Goal: Task Accomplishment & Management: Use online tool/utility

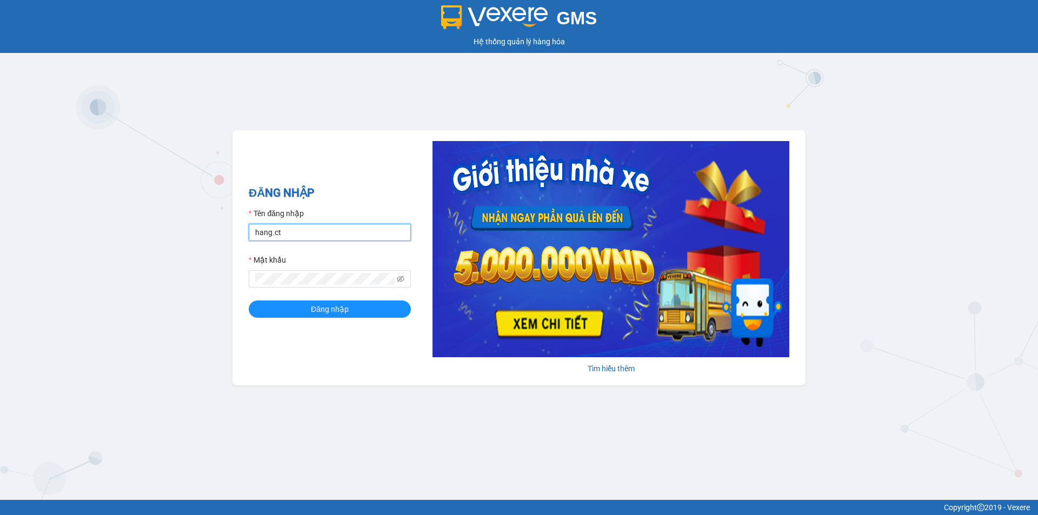
drag, startPoint x: 362, startPoint y: 236, endPoint x: 389, endPoint y: 245, distance: 28.7
click at [362, 236] on input "hang.ct" at bounding box center [330, 232] width 162 height 17
type input "nguyenhoa.ct"
click at [400, 277] on icon "eye-invisible" at bounding box center [401, 279] width 8 height 8
click at [173, 278] on div "GMS Hệ thống quản lý hàng hóa ĐĂNG NHẬP Tên đăng nhập nguyenhoa.ct Mật khẩu Đăn…" at bounding box center [519, 250] width 1038 height 500
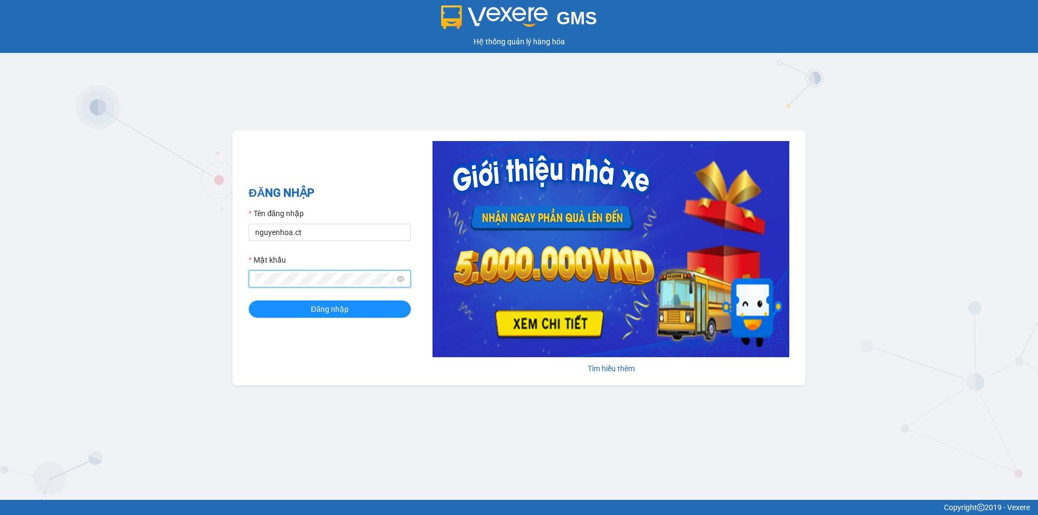
click at [294, 272] on span at bounding box center [330, 278] width 162 height 17
click at [249, 300] on button "Đăng nhập" at bounding box center [330, 308] width 162 height 17
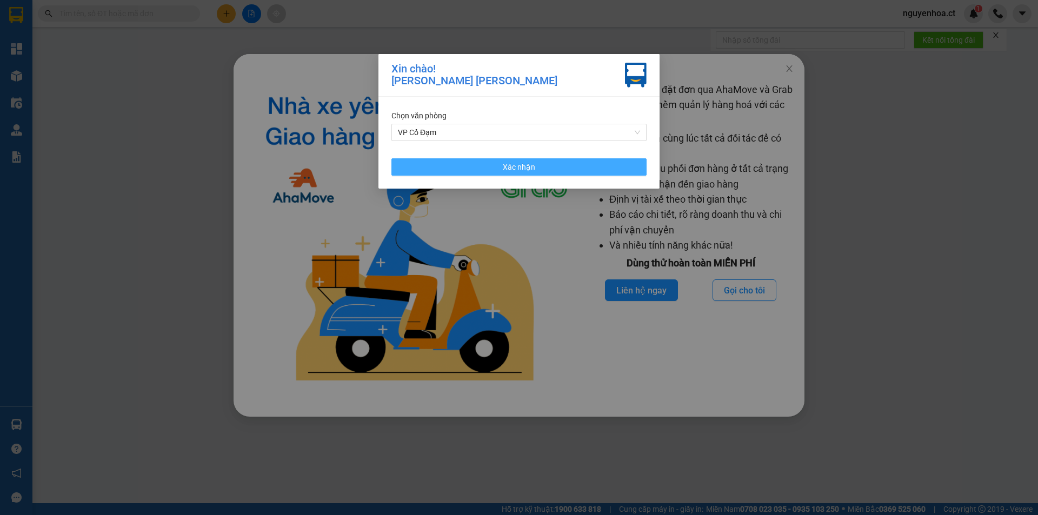
click at [626, 164] on button "Xác nhận" at bounding box center [518, 166] width 255 height 17
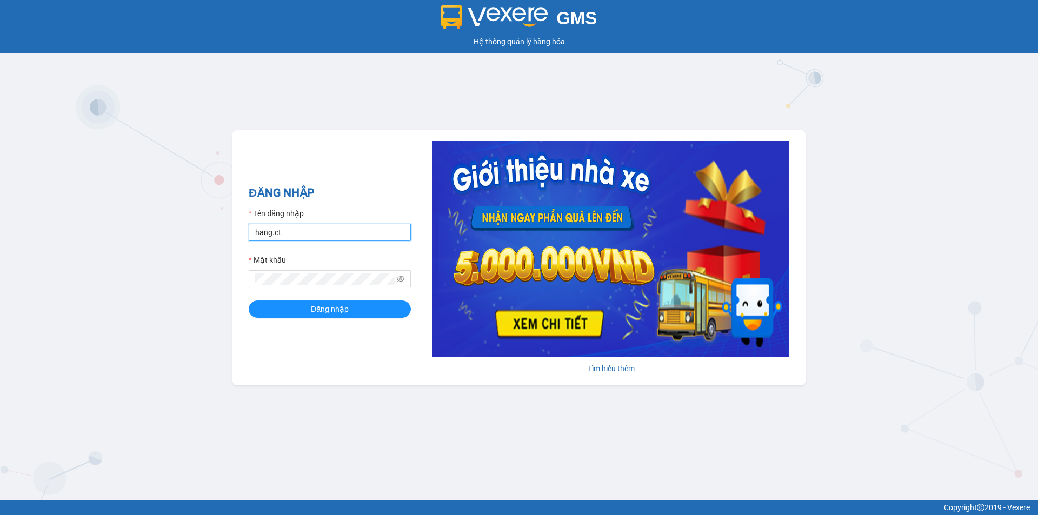
drag, startPoint x: 325, startPoint y: 237, endPoint x: 362, endPoint y: 233, distance: 36.9
click at [325, 237] on input "hang.ct" at bounding box center [330, 232] width 162 height 17
type input "nguyenhoa.ct"
click at [399, 280] on icon "eye-invisible" at bounding box center [401, 279] width 8 height 6
drag, startPoint x: 238, startPoint y: 393, endPoint x: 245, endPoint y: 387, distance: 10.0
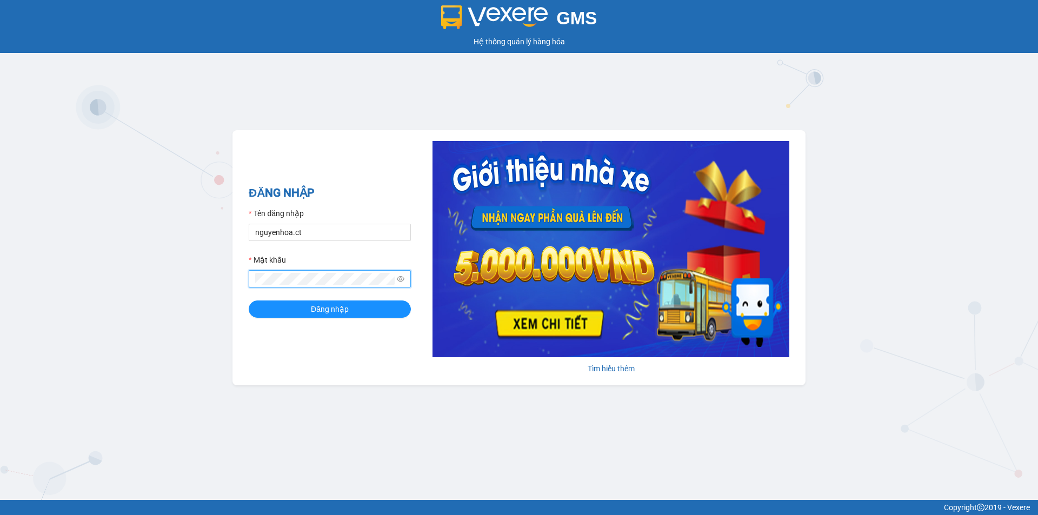
click at [240, 391] on div "GMS Hệ thống quản lý hàng hóa ĐĂNG NHẬP Tên đăng nhập nguyenhoa.ct Mật khẩu Đăn…" at bounding box center [519, 250] width 1038 height 500
click at [298, 312] on button "Đăng nhập" at bounding box center [330, 308] width 162 height 17
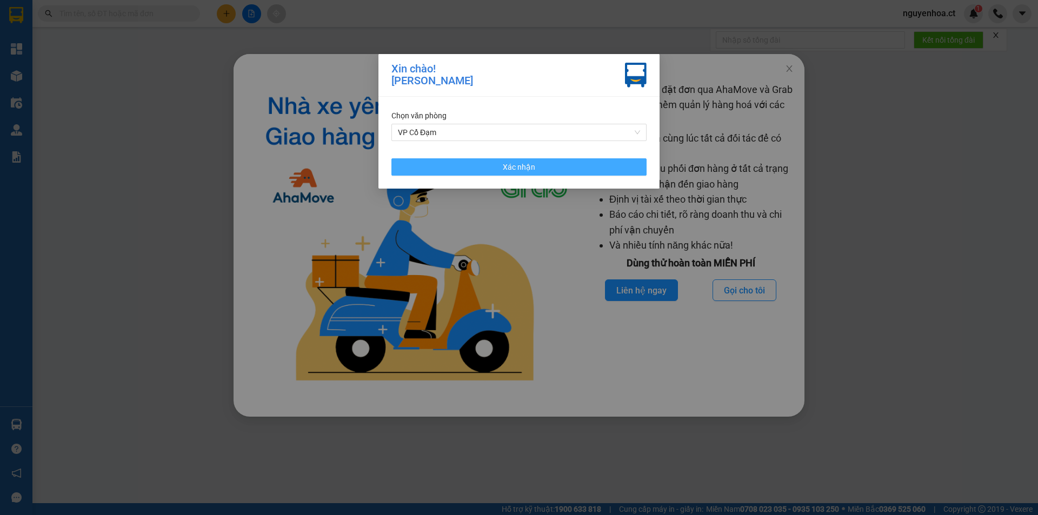
click at [473, 163] on button "Xác nhận" at bounding box center [518, 166] width 255 height 17
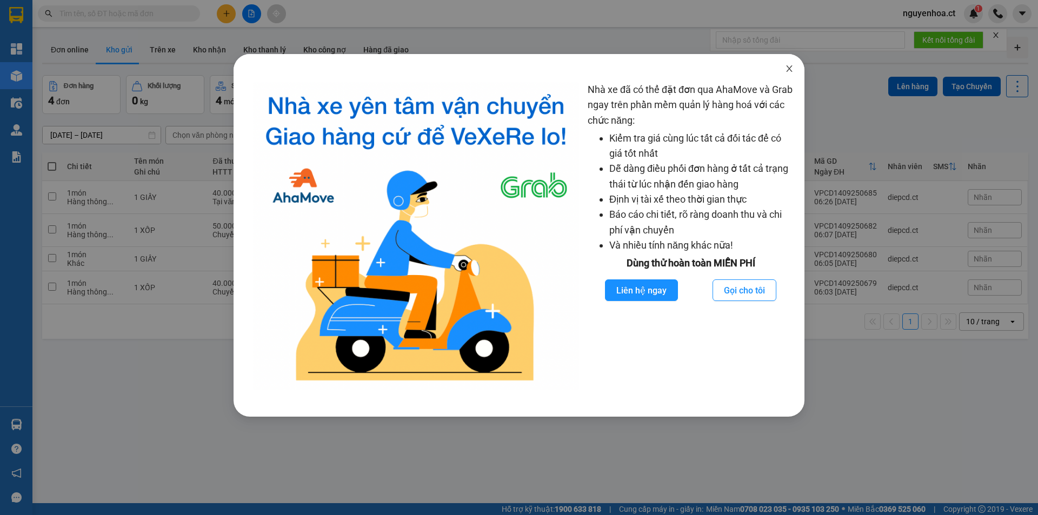
click at [788, 74] on span "Close" at bounding box center [789, 69] width 30 height 30
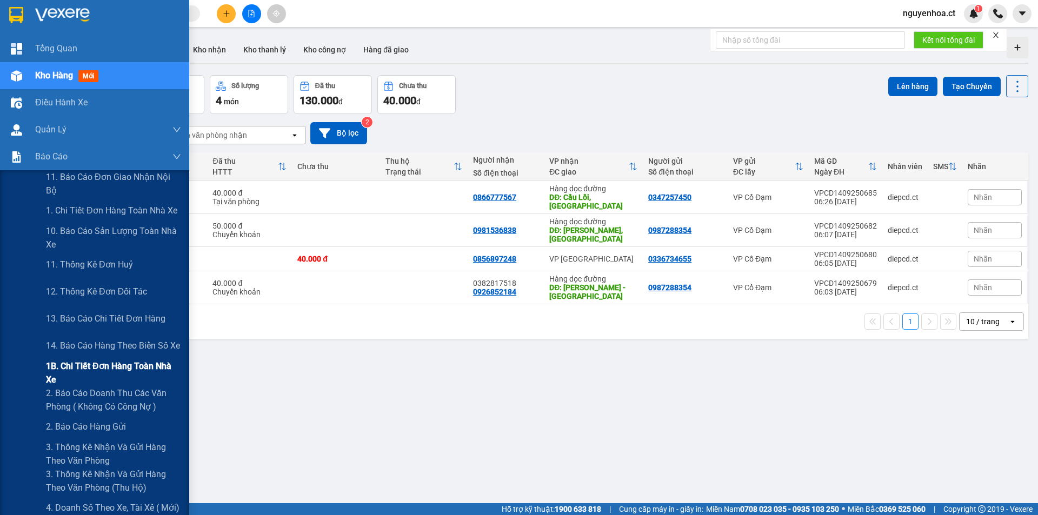
click at [77, 372] on span "1B. Chi tiết đơn hàng toàn nhà xe" at bounding box center [113, 372] width 135 height 27
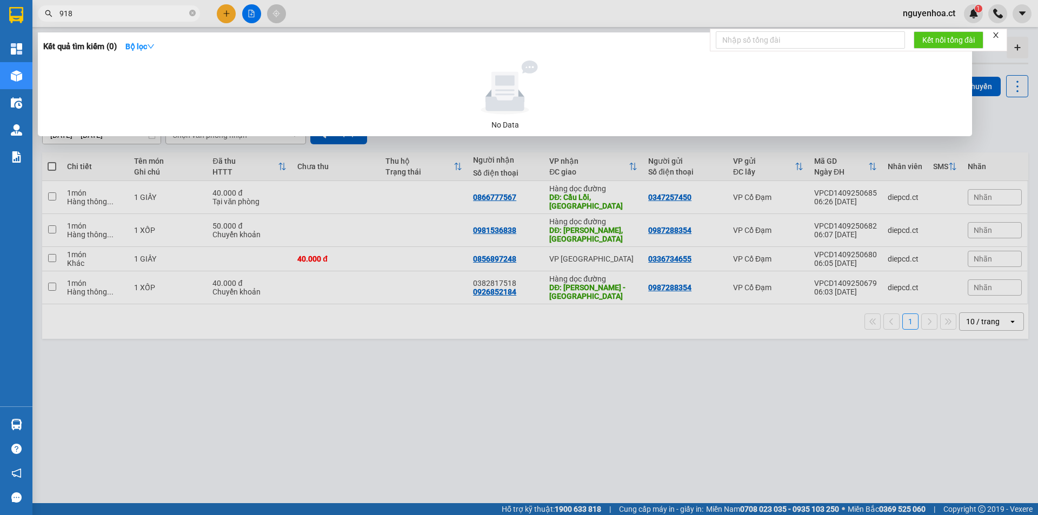
type input "9184"
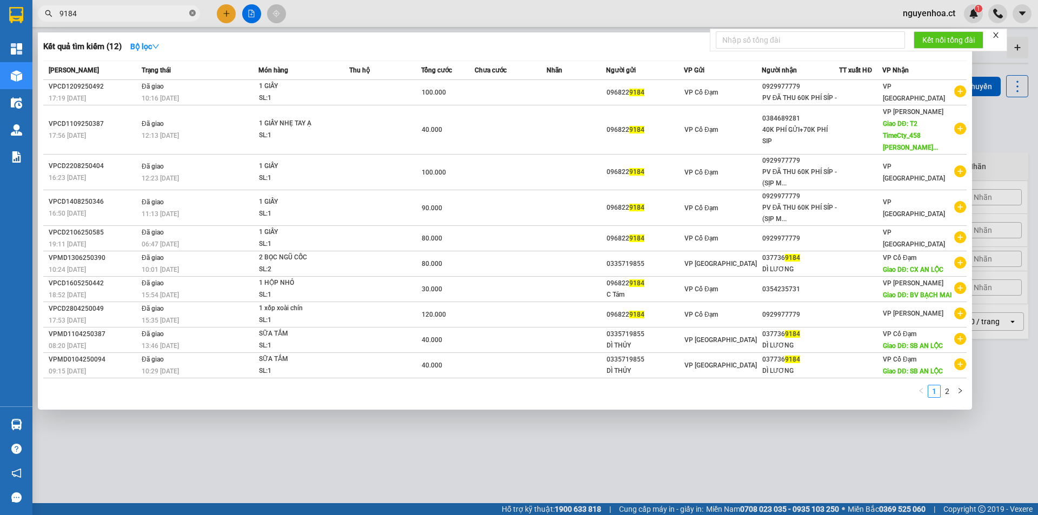
click at [195, 14] on icon "close-circle" at bounding box center [192, 13] width 6 height 6
type input "5279"
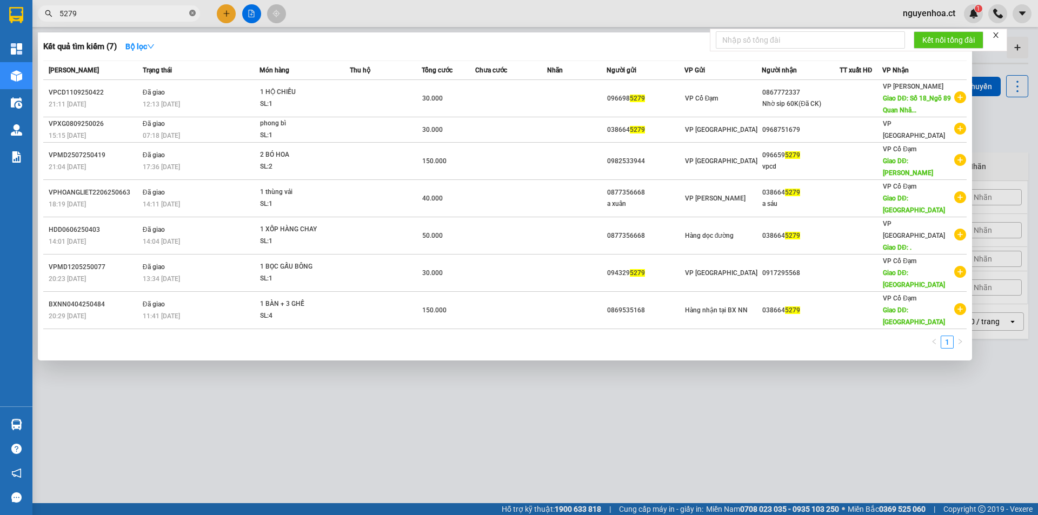
click at [193, 10] on icon "close-circle" at bounding box center [192, 13] width 6 height 6
type input "1116"
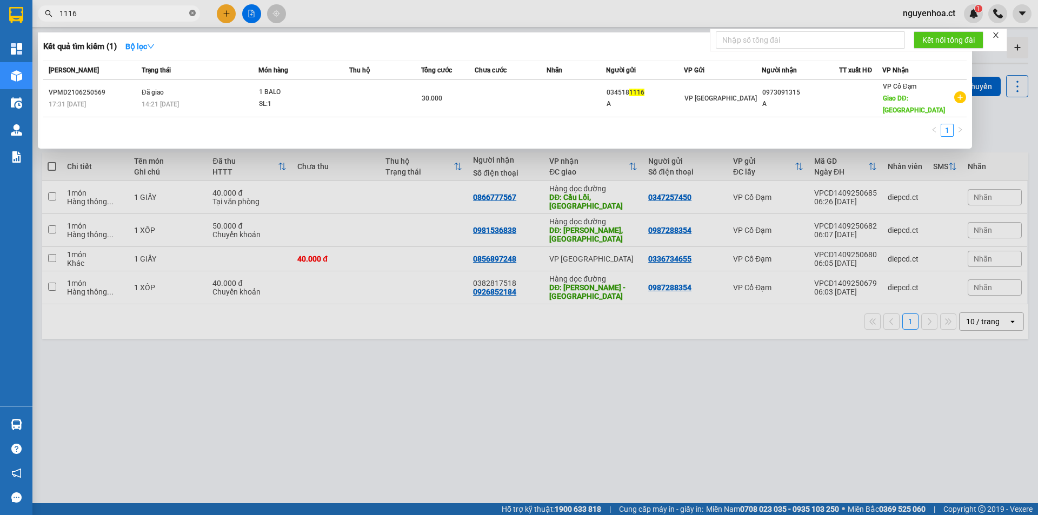
click at [190, 13] on icon "close-circle" at bounding box center [192, 13] width 6 height 6
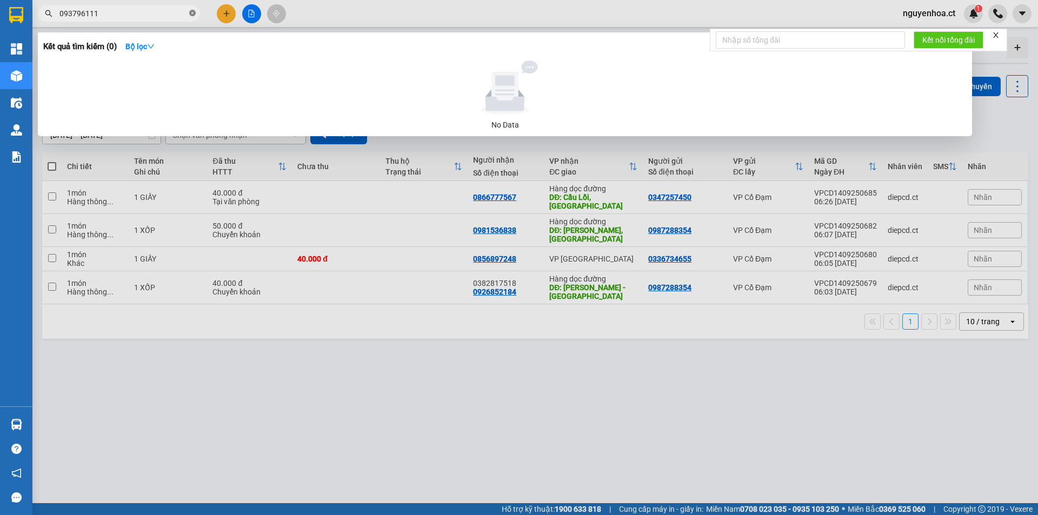
type input "0937961116"
click at [191, 15] on icon "close-circle" at bounding box center [192, 13] width 6 height 6
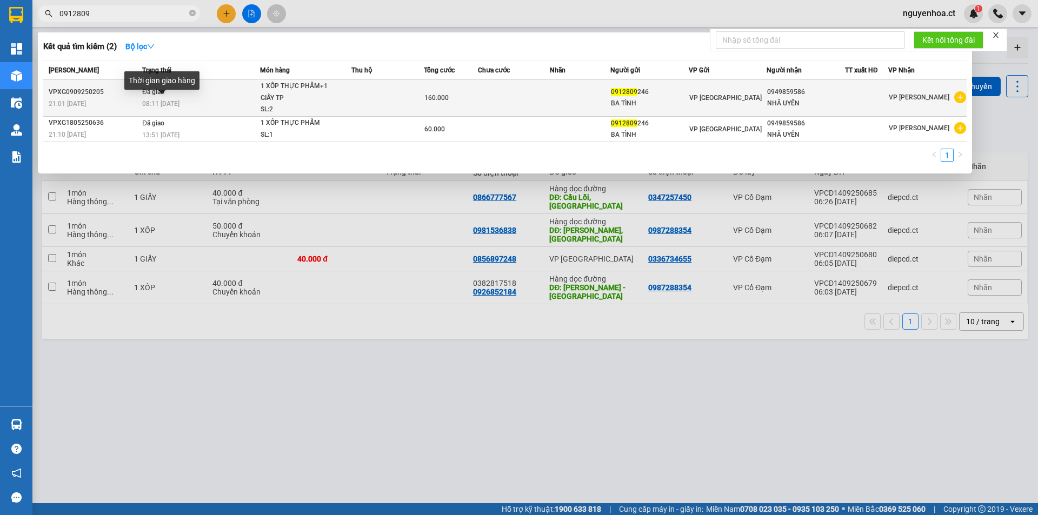
type input "0912809"
click at [175, 100] on span "08:11 - 11/09" at bounding box center [160, 104] width 37 height 8
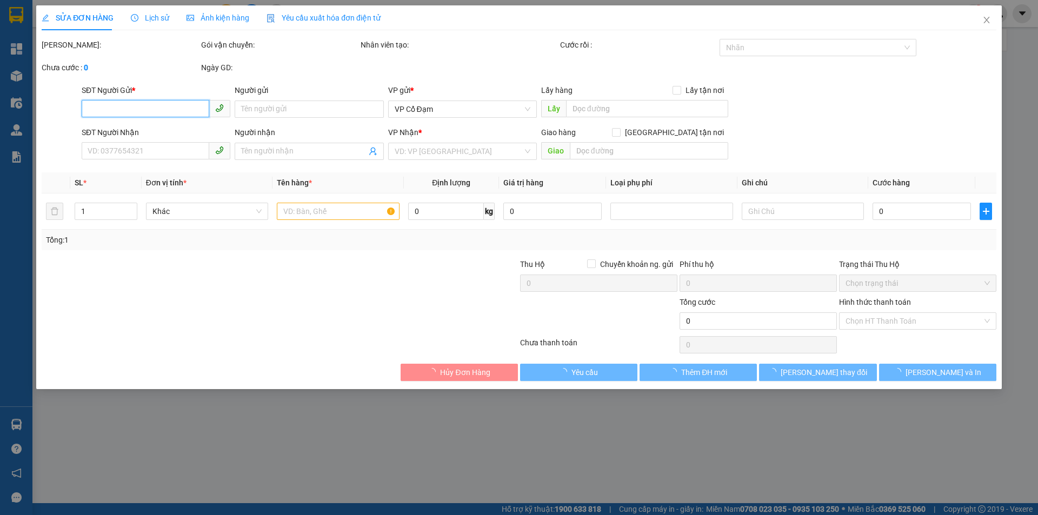
type input "0912809246"
type input "BA TÌNH"
type input "0949859586"
type input "NHÃ UYÊN"
type input "160.000"
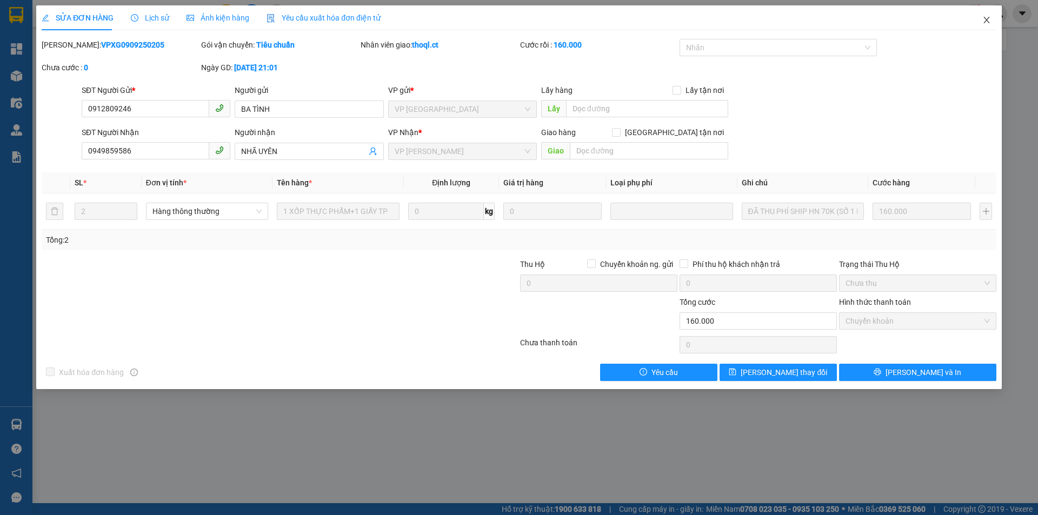
click at [985, 17] on icon "close" at bounding box center [986, 20] width 9 height 9
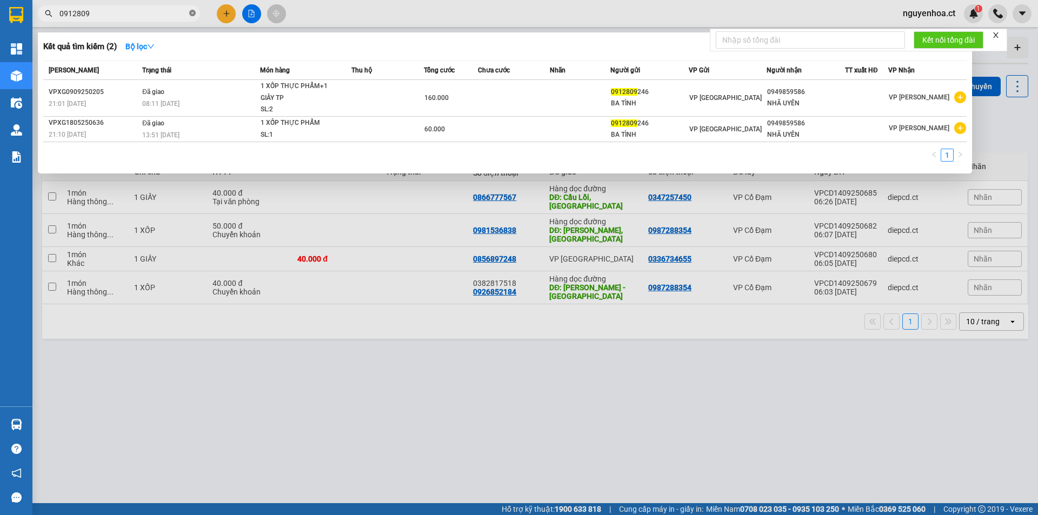
click at [191, 12] on icon "close-circle" at bounding box center [192, 13] width 6 height 6
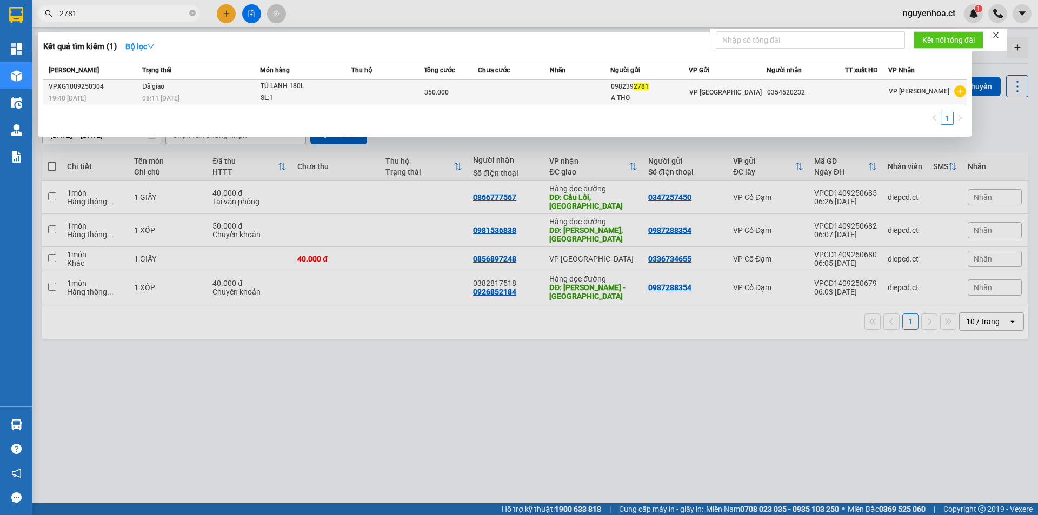
type input "2781"
click at [179, 98] on span "08:11 - 11/09" at bounding box center [160, 99] width 37 height 8
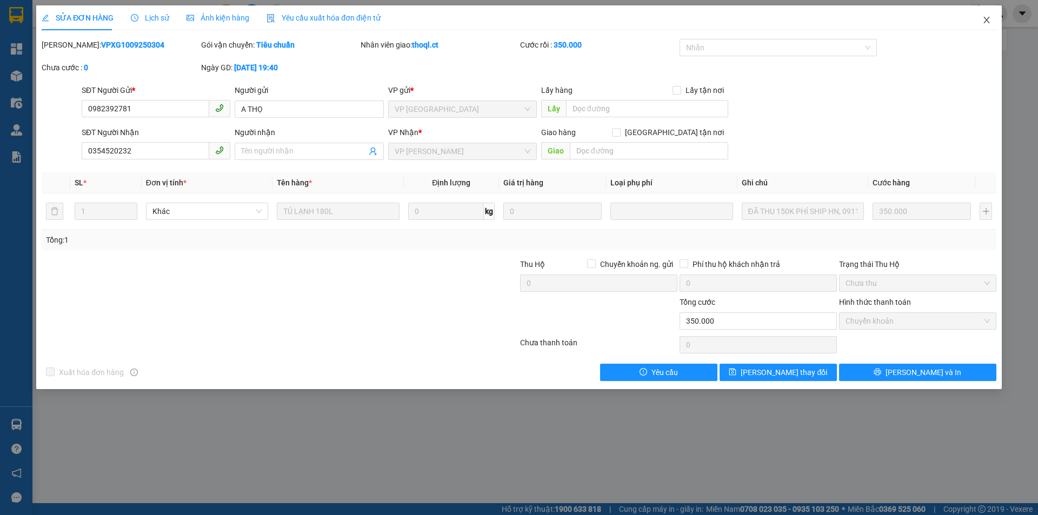
click at [985, 17] on icon "close" at bounding box center [986, 20] width 9 height 9
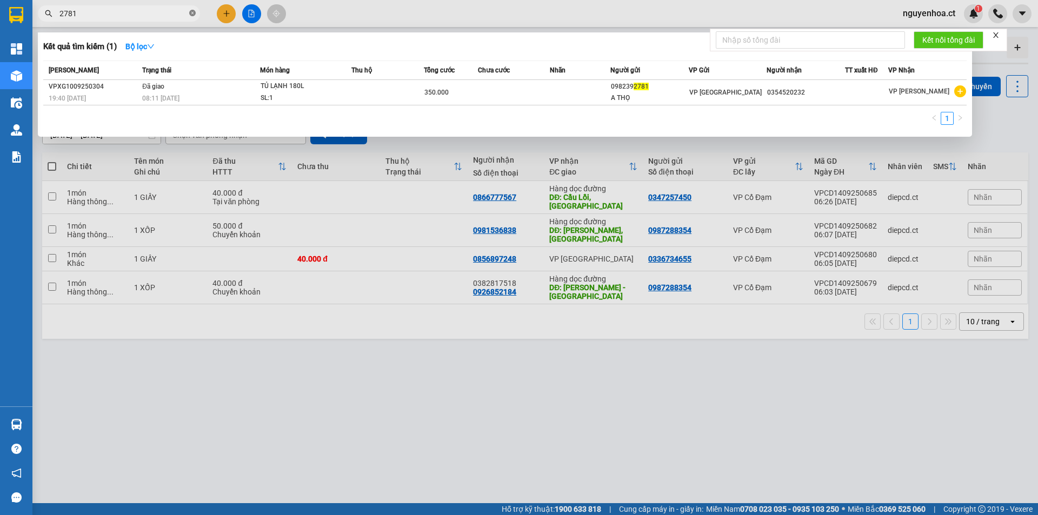
click at [190, 11] on icon "close-circle" at bounding box center [192, 13] width 6 height 6
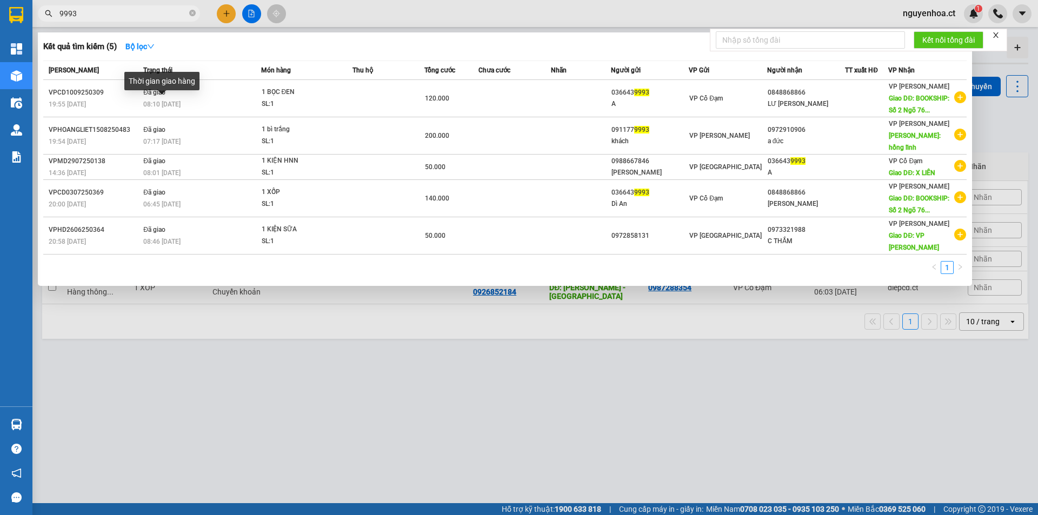
type input "9993"
click at [172, 96] on div "Thời gian giao hàng" at bounding box center [161, 85] width 75 height 26
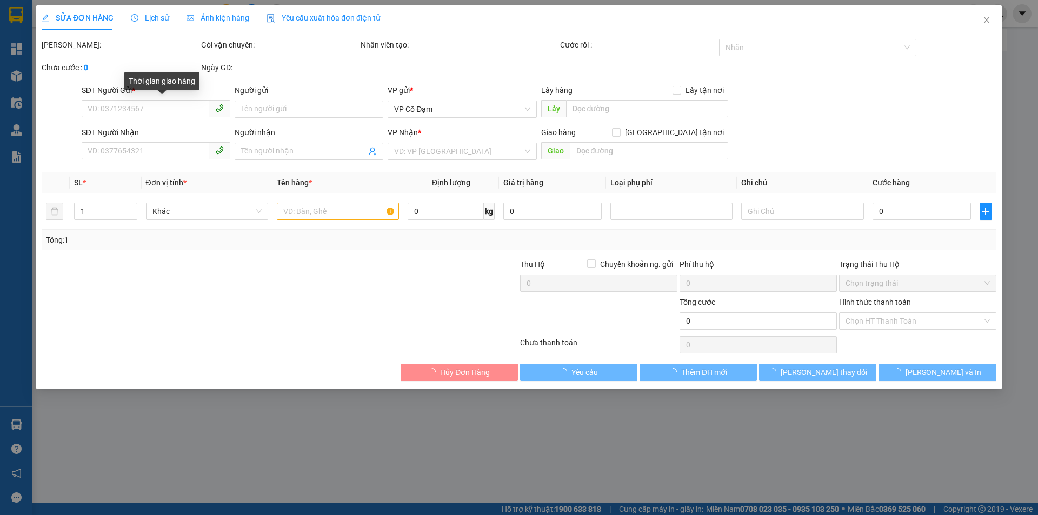
type input "0366439993"
type input "A"
type input "0848868866"
type input "LƯ NGUYỄN TUÂN"
type input "BOOKSHIP: Số 2 Ngõ 76 An Dương, Yên Phụ, Tây Hồ, Hà Nội"
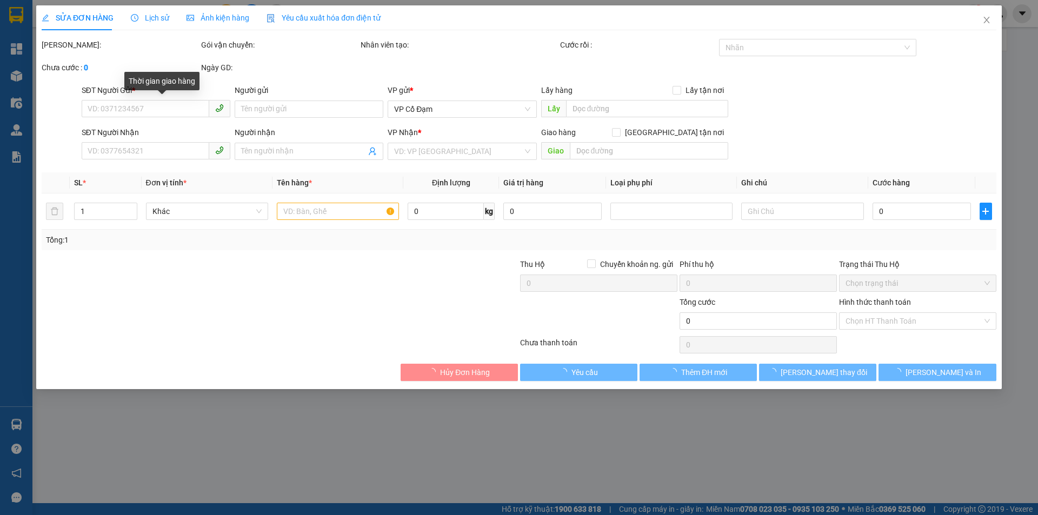
type input "120.000"
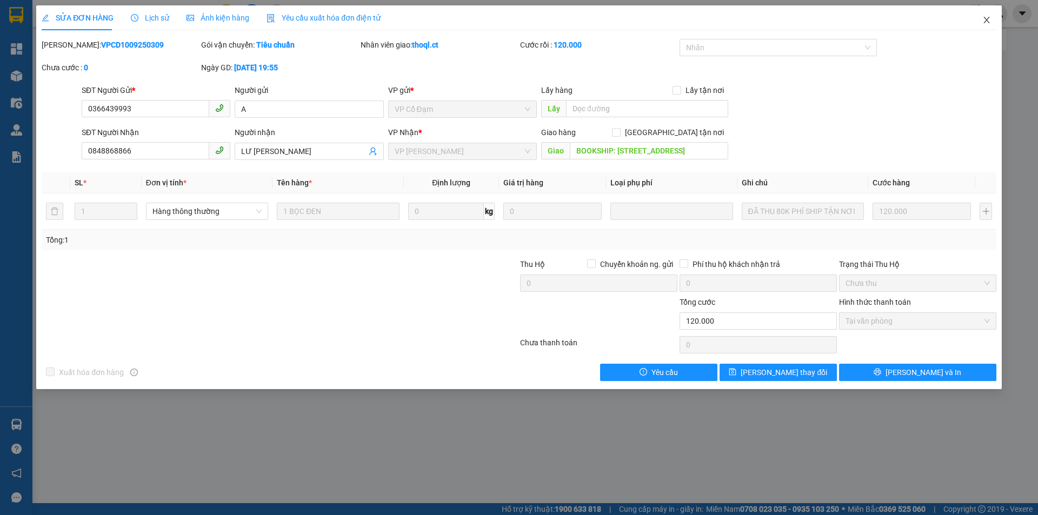
click at [985, 15] on span "Close" at bounding box center [986, 20] width 30 height 30
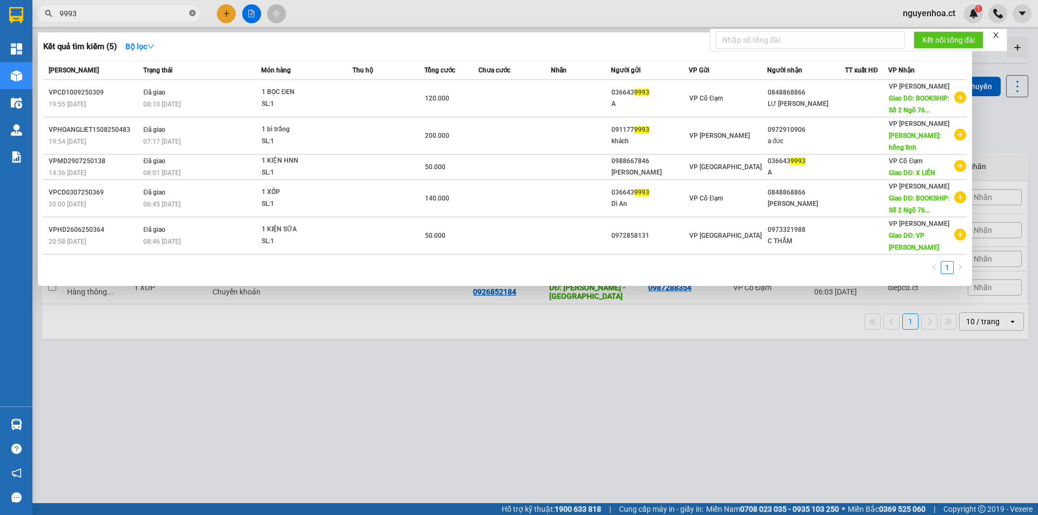
click at [195, 10] on span at bounding box center [192, 14] width 6 height 10
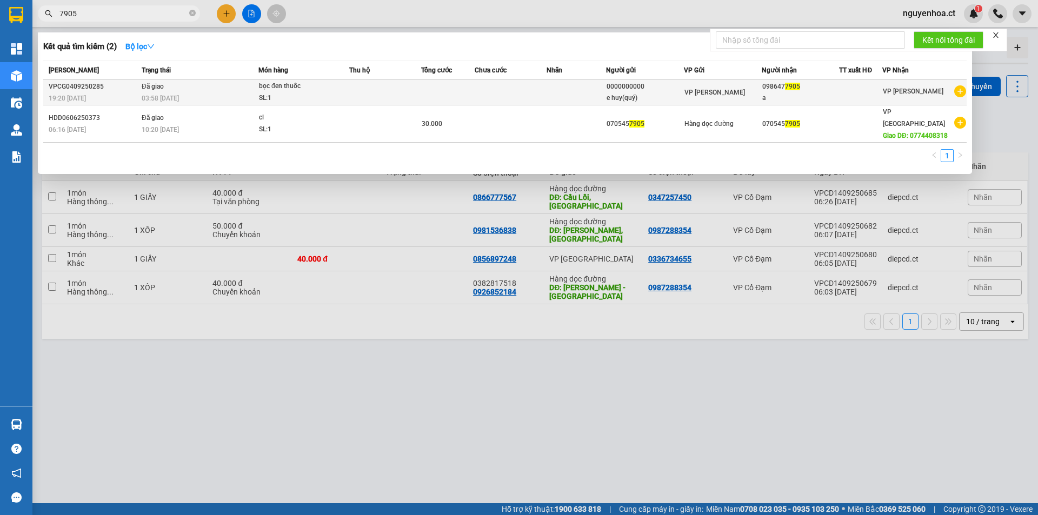
type input "7905"
click at [191, 88] on td "Đã giao 03:58 - 06/09" at bounding box center [198, 92] width 119 height 25
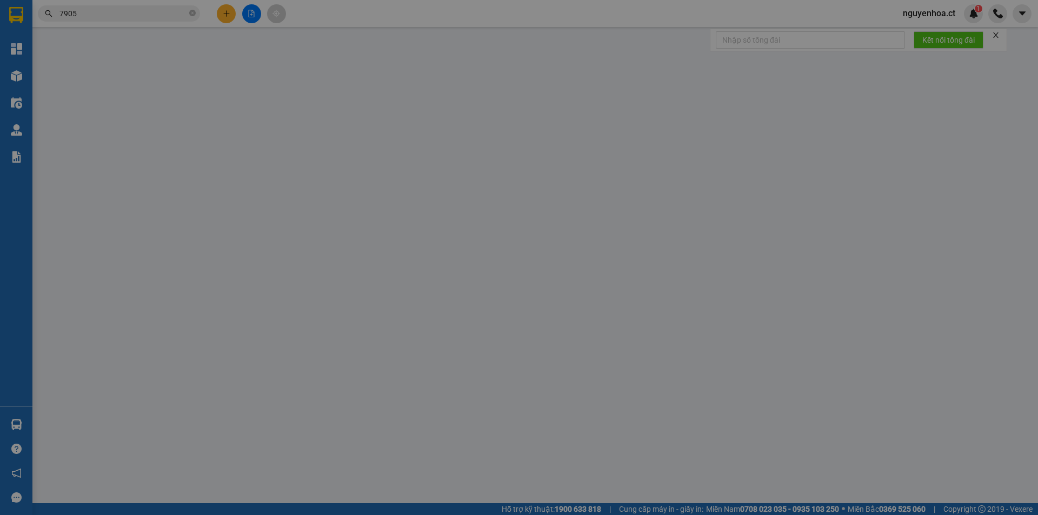
type input "0000000000"
type input "e huy(quý)"
type input "0986477905"
type input "a"
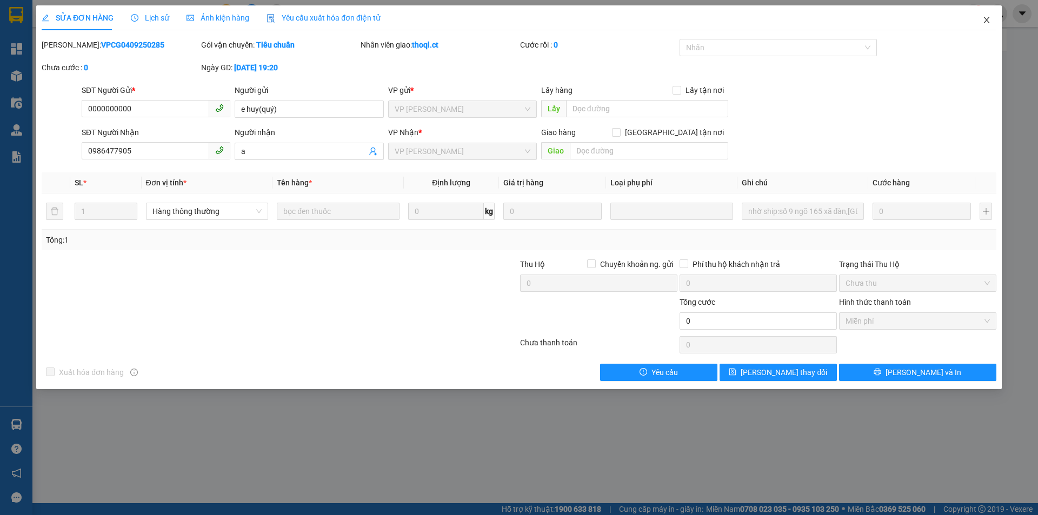
click at [988, 17] on icon "close" at bounding box center [986, 20] width 9 height 9
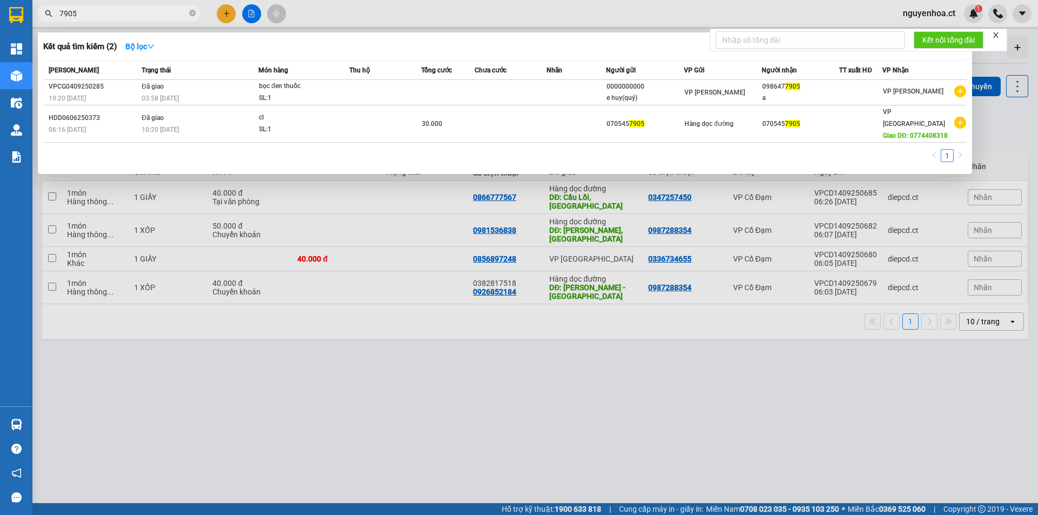
click at [160, 14] on input "7905" at bounding box center [123, 14] width 128 height 12
click at [191, 13] on icon "close-circle" at bounding box center [192, 13] width 6 height 6
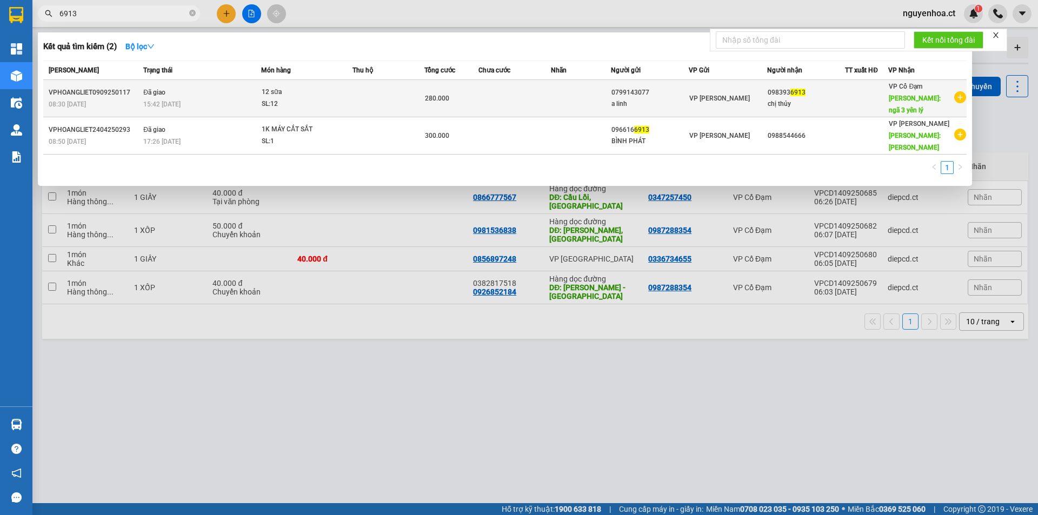
type input "6913"
click at [169, 99] on span "15:42 - 10/09" at bounding box center [161, 103] width 37 height 9
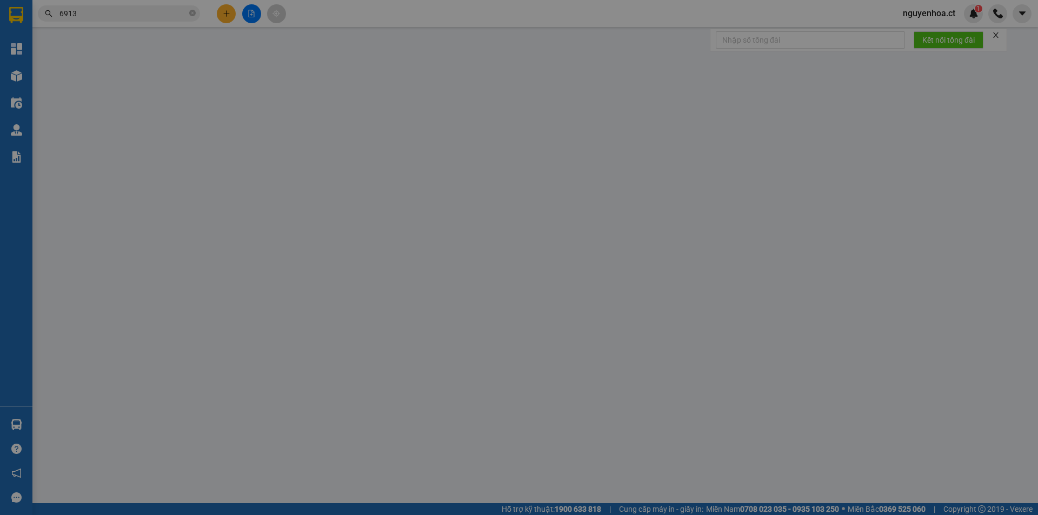
type input "0799143077"
type input "a linh"
type input "0983936913"
type input "chị thủy"
type input "ngã 3 yên lý"
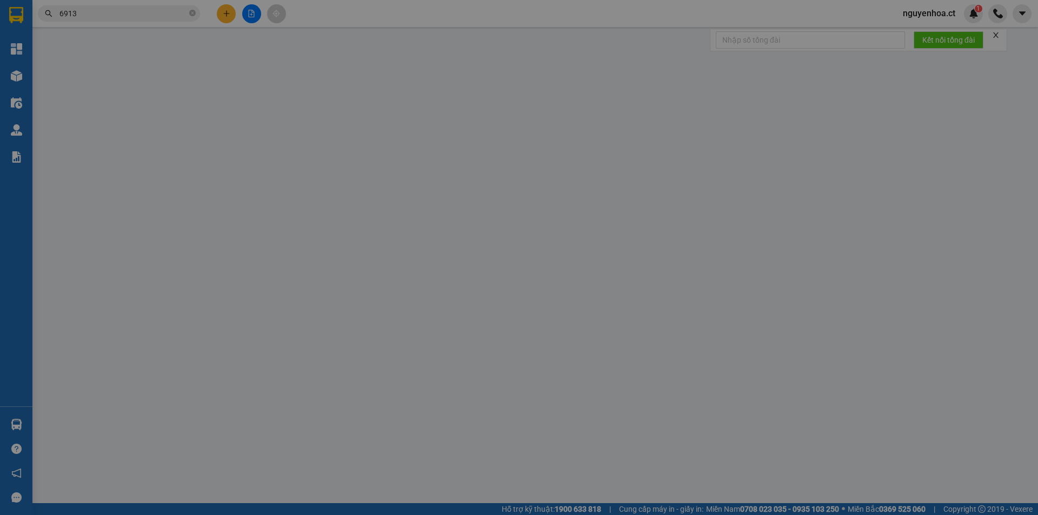
type input "280.000"
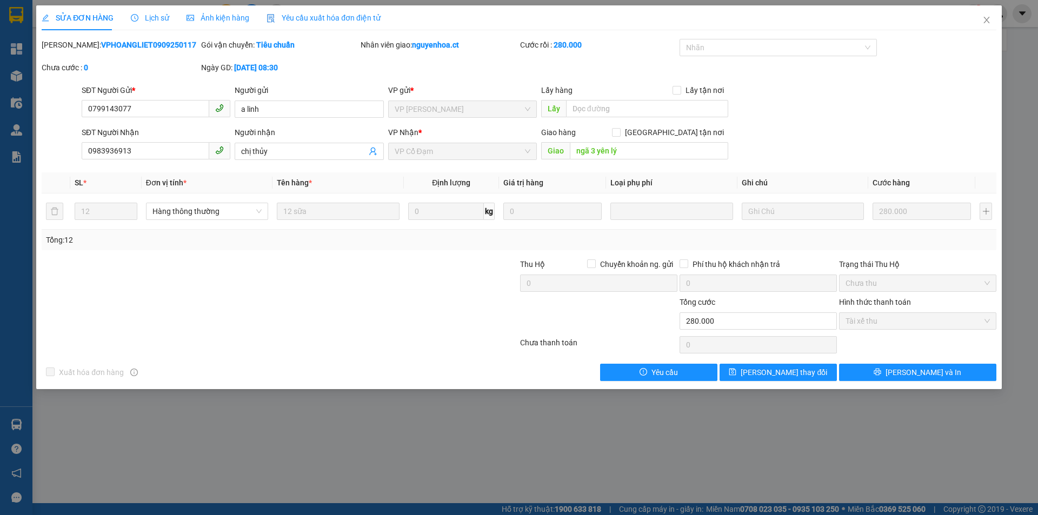
click at [145, 10] on div "Lịch sử" at bounding box center [150, 17] width 38 height 25
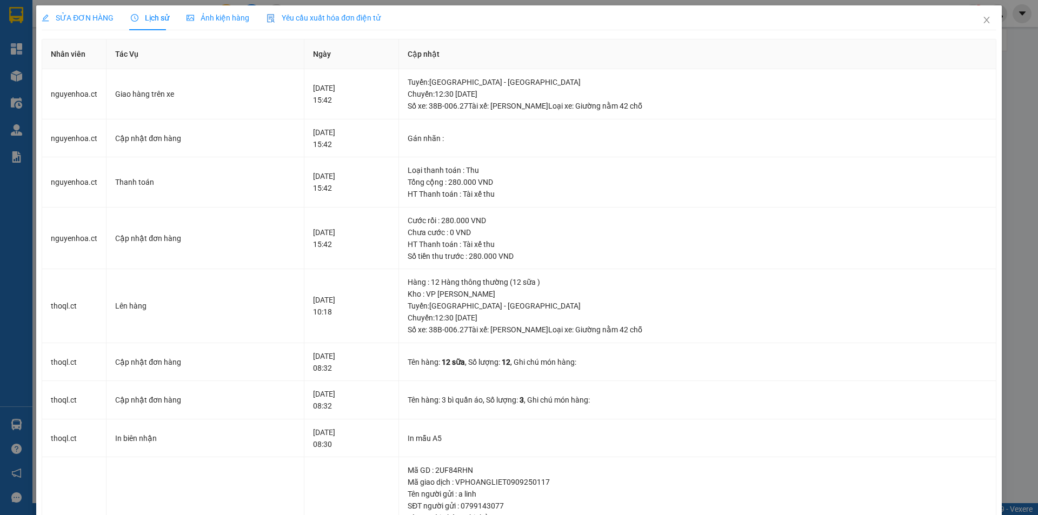
click at [109, 18] on span "SỬA ĐƠN HÀNG" at bounding box center [78, 18] width 72 height 9
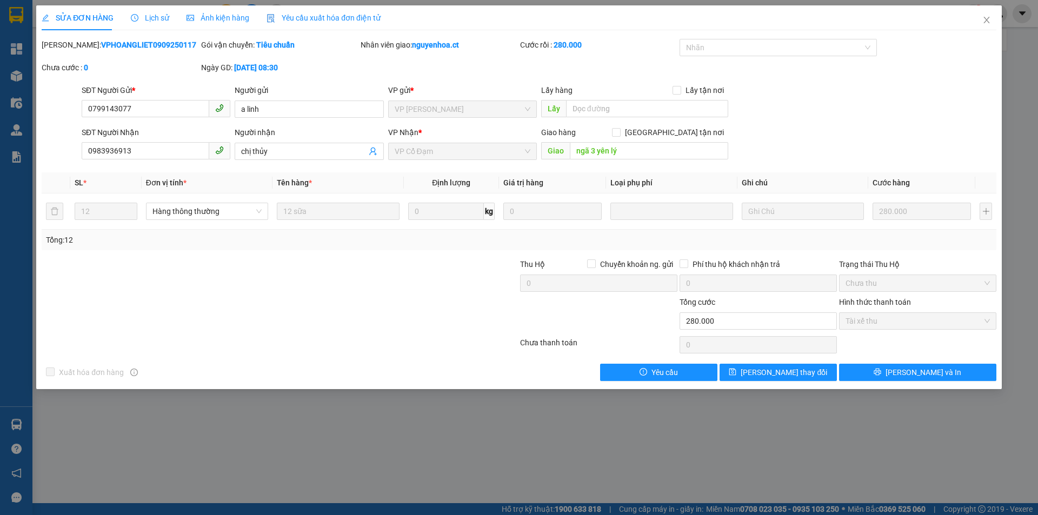
click at [90, 21] on span "SỬA ĐƠN HÀNG" at bounding box center [78, 18] width 72 height 9
click at [981, 17] on span "Close" at bounding box center [986, 20] width 30 height 30
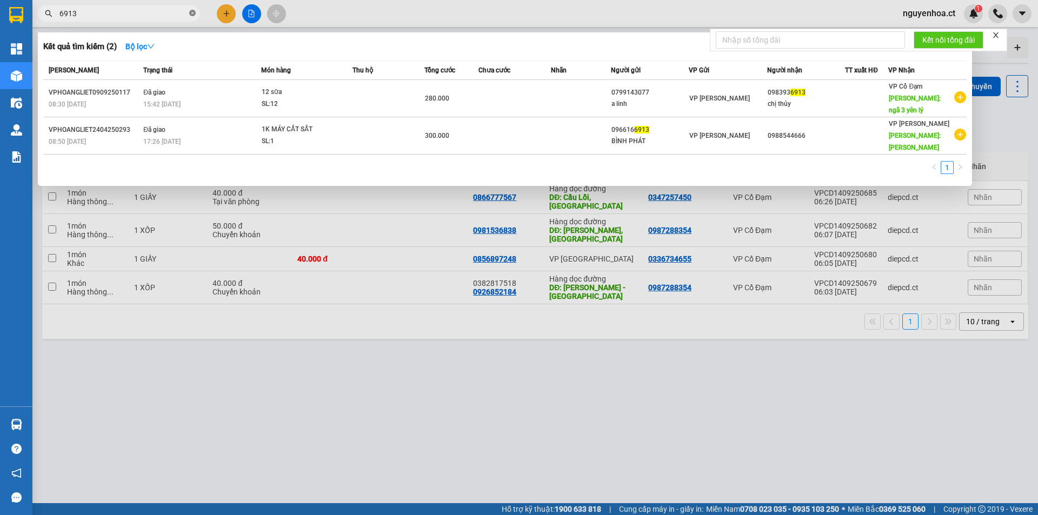
click at [191, 13] on icon "close-circle" at bounding box center [192, 13] width 6 height 6
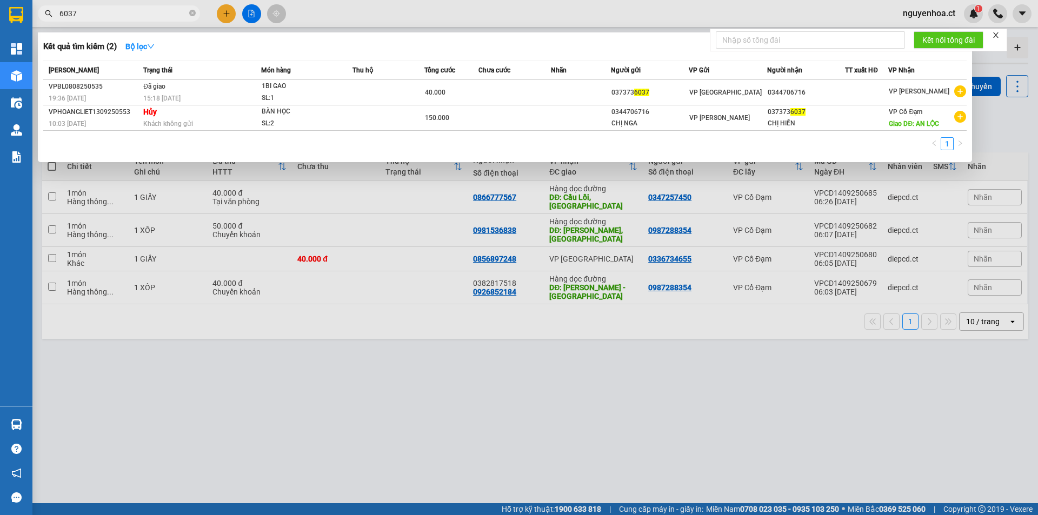
type input "6037"
click at [197, 329] on div at bounding box center [519, 257] width 1038 height 515
click at [191, 14] on icon "close-circle" at bounding box center [192, 13] width 6 height 6
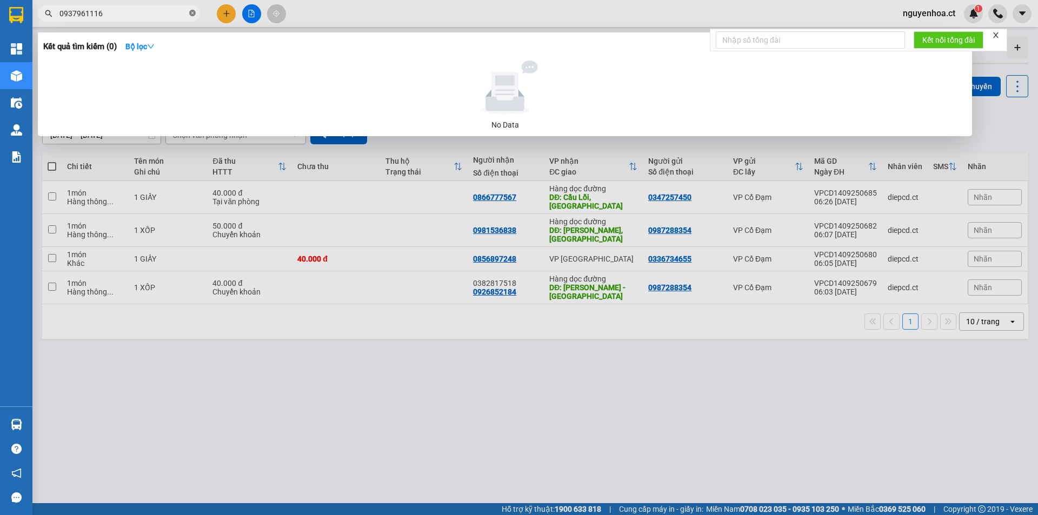
type input "0937961116"
click at [194, 15] on span "0937961116" at bounding box center [119, 13] width 162 height 16
click at [194, 15] on icon "close-circle" at bounding box center [192, 13] width 6 height 6
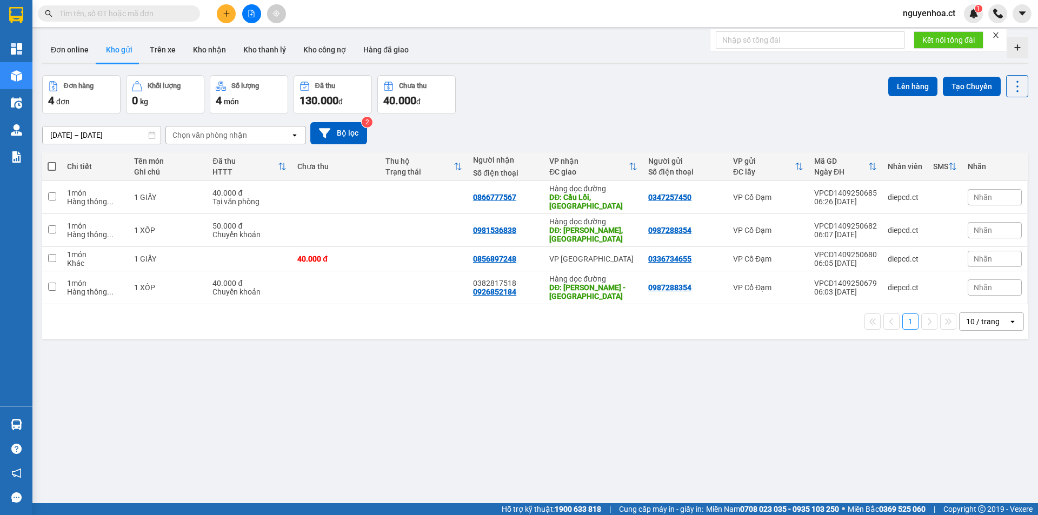
click at [169, 11] on input "text" at bounding box center [123, 14] width 128 height 12
paste input "0965640673"
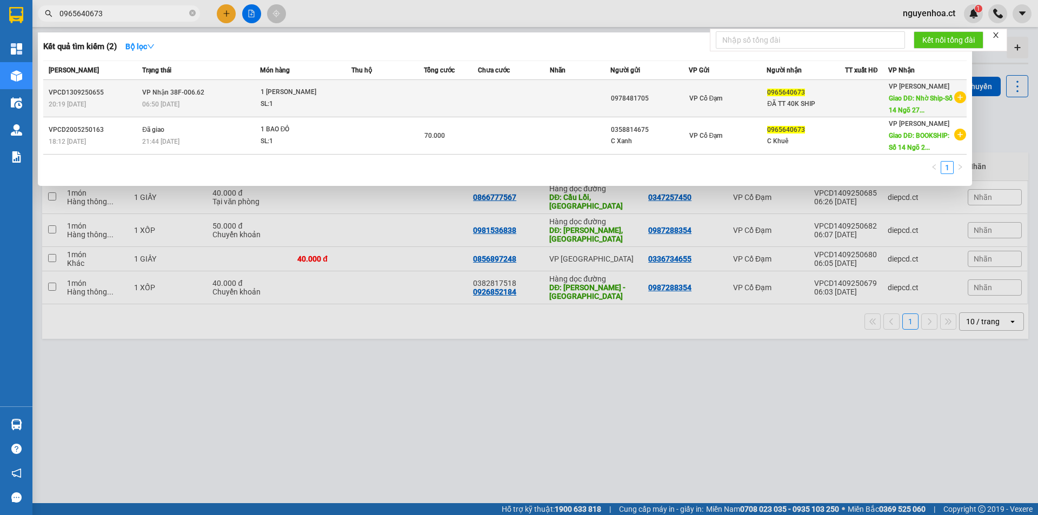
type input "0965640673"
click at [187, 95] on span "VP Nhận 38F-006.62" at bounding box center [173, 93] width 62 height 8
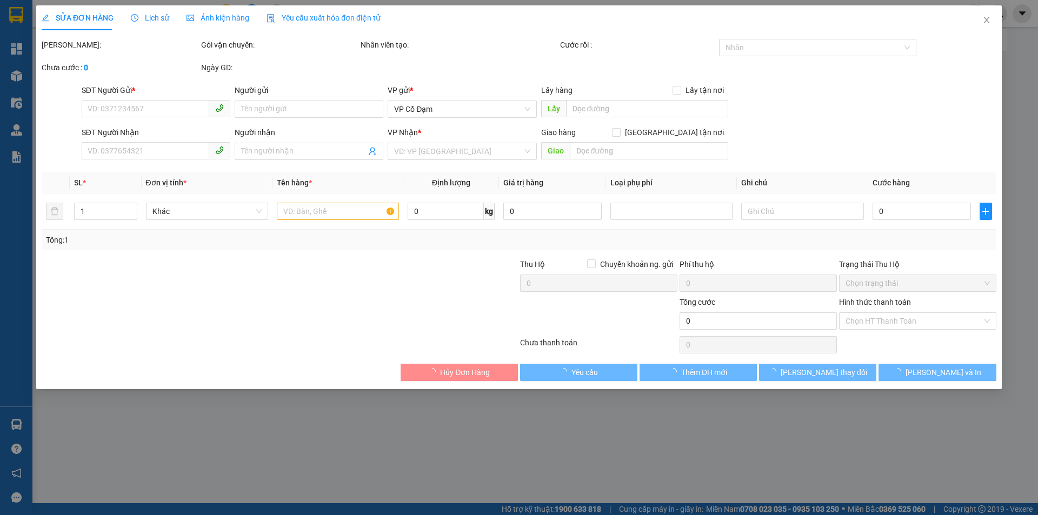
type input "0978481705"
type input "0965640673"
type input "ĐÃ TT 40K SHIP"
type input "Nhờ Ship-Số 14 Ngõ 278-Kim Giang Đại Kim Hà Nội"
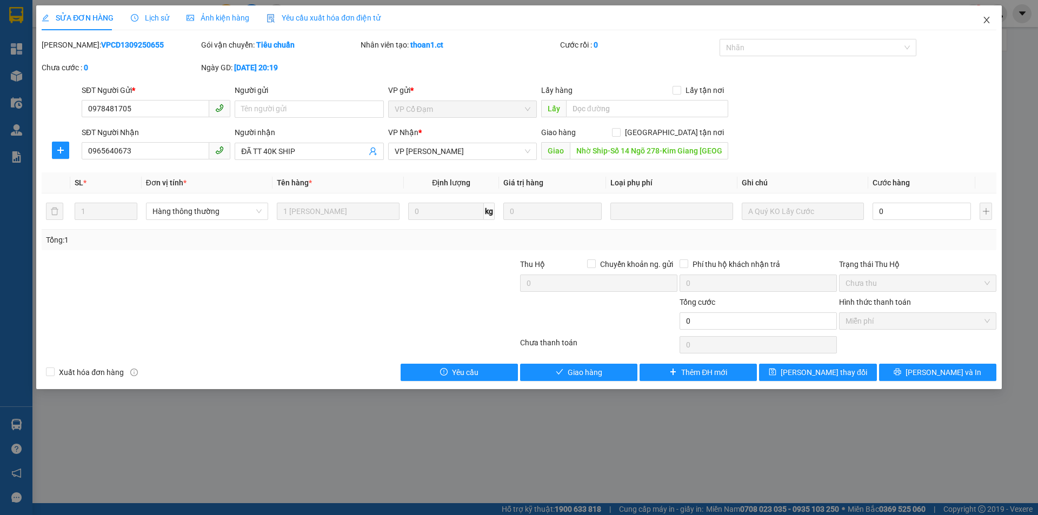
click at [986, 19] on icon "close" at bounding box center [986, 20] width 9 height 9
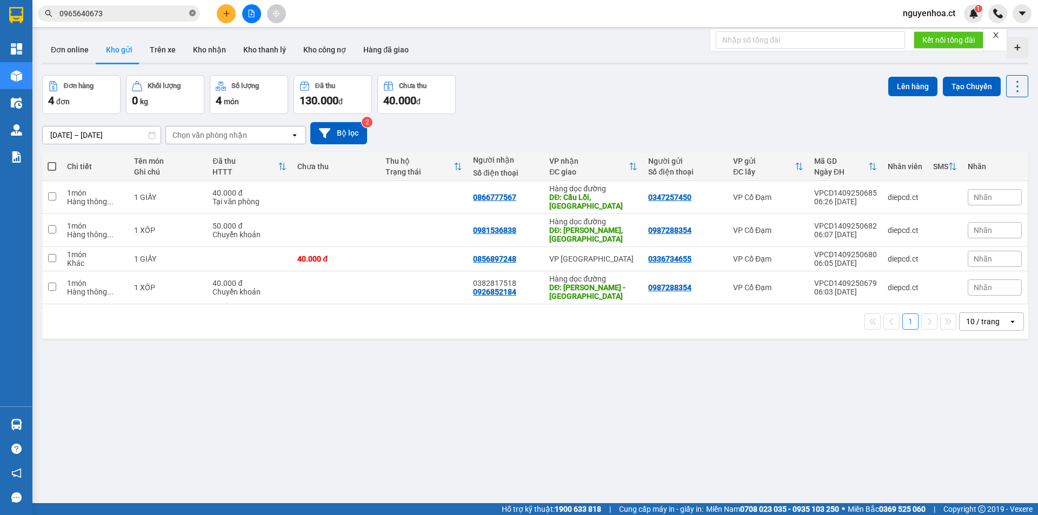
click at [191, 11] on icon "close-circle" at bounding box center [192, 13] width 6 height 6
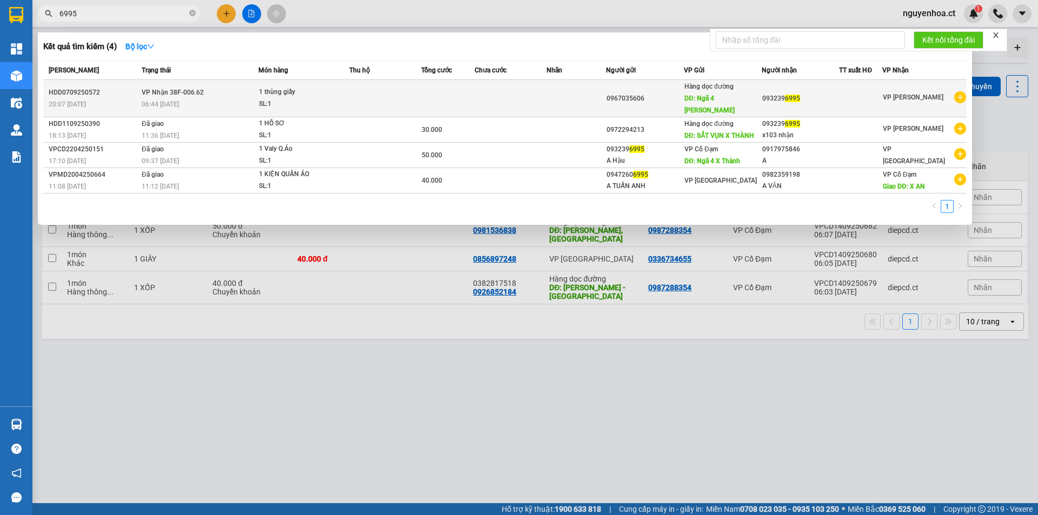
type input "6995"
click at [161, 91] on body "Kết quả tìm kiếm ( 4 ) Bộ lọc Mã ĐH Trạng thái Món hàng Thu hộ Tổng cước Chưa c…" at bounding box center [519, 257] width 1038 height 515
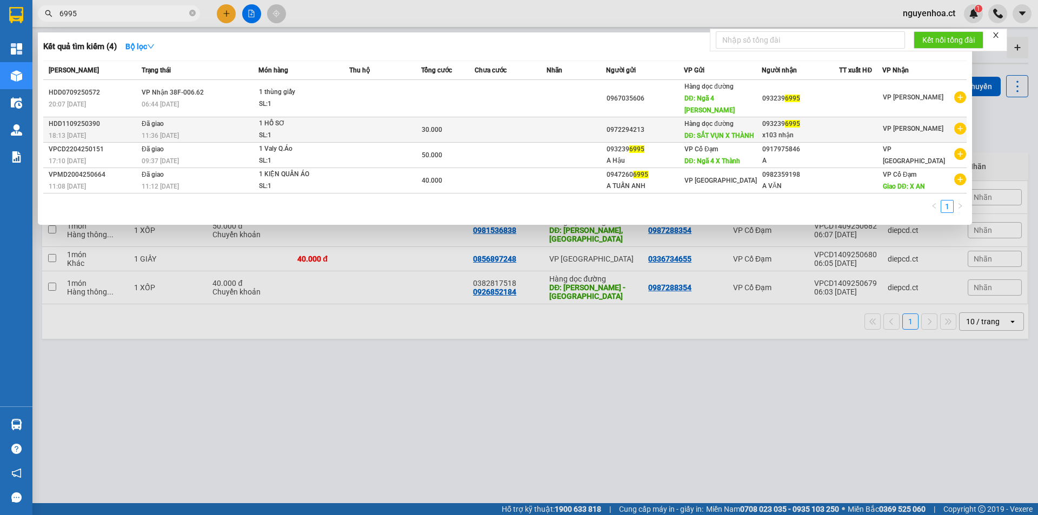
click at [171, 132] on span "11:36 - 12/09" at bounding box center [160, 136] width 37 height 8
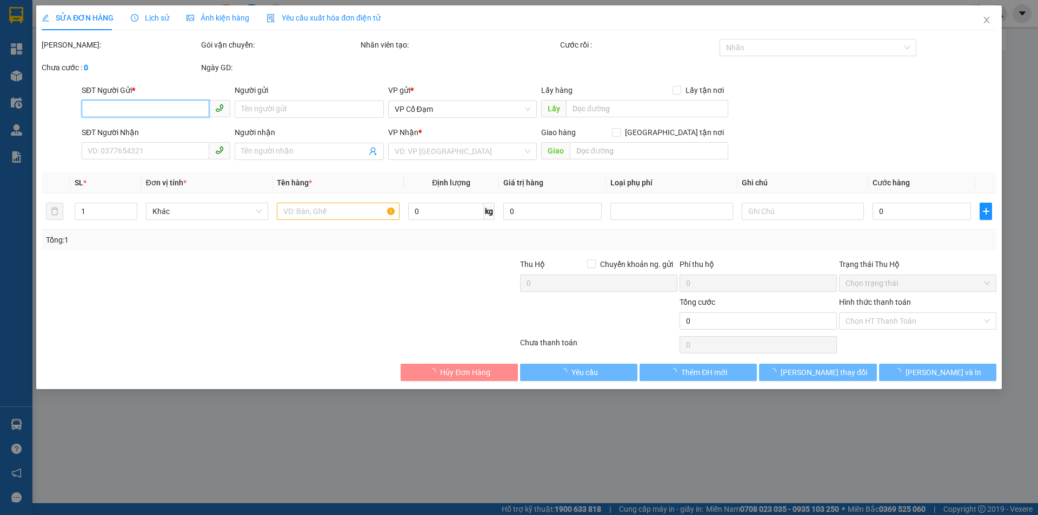
type input "0972294213"
type input "SẮT VỤN X THÀNH"
type input "0932396995"
type input "x103 nhận"
type input "30.000"
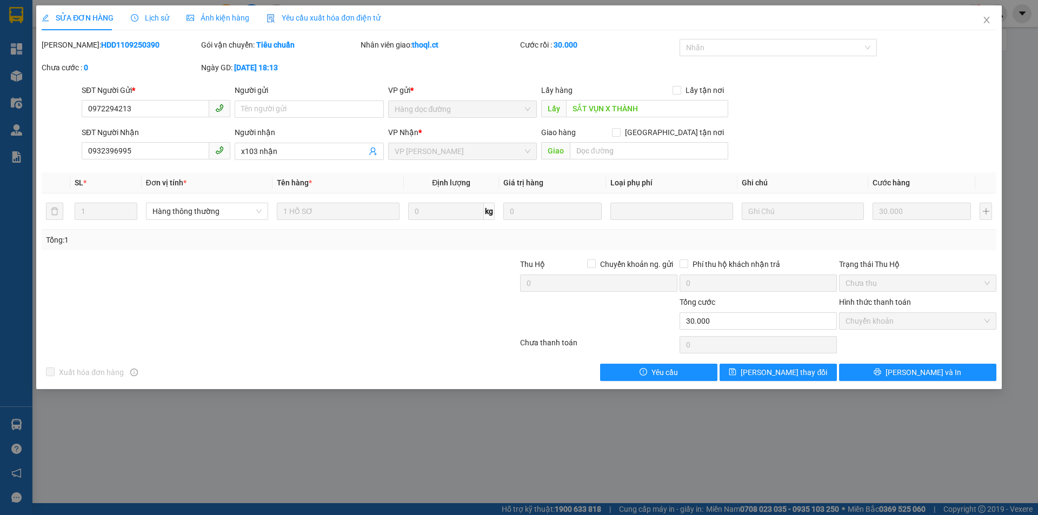
click at [154, 9] on div "Lịch sử" at bounding box center [150, 17] width 38 height 25
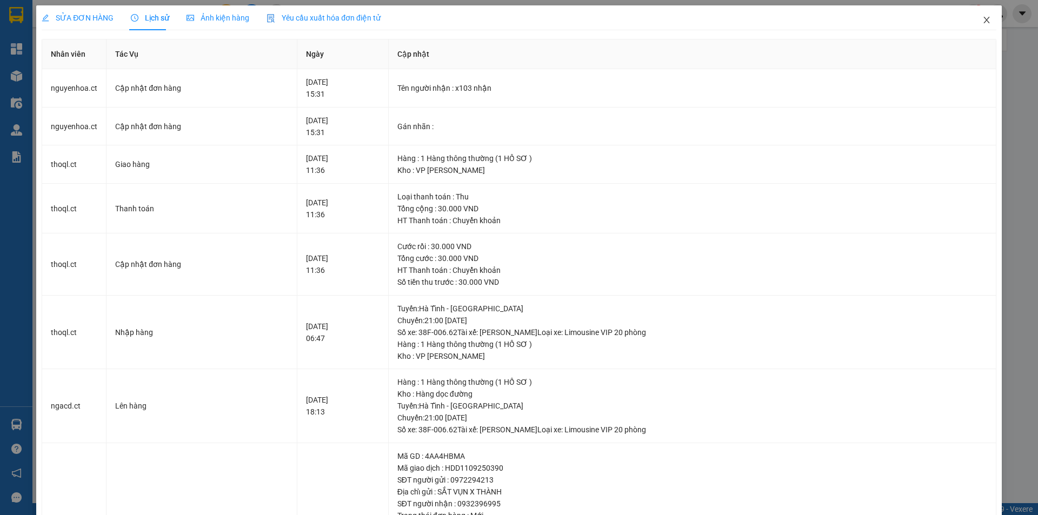
click at [982, 19] on icon "close" at bounding box center [986, 20] width 9 height 9
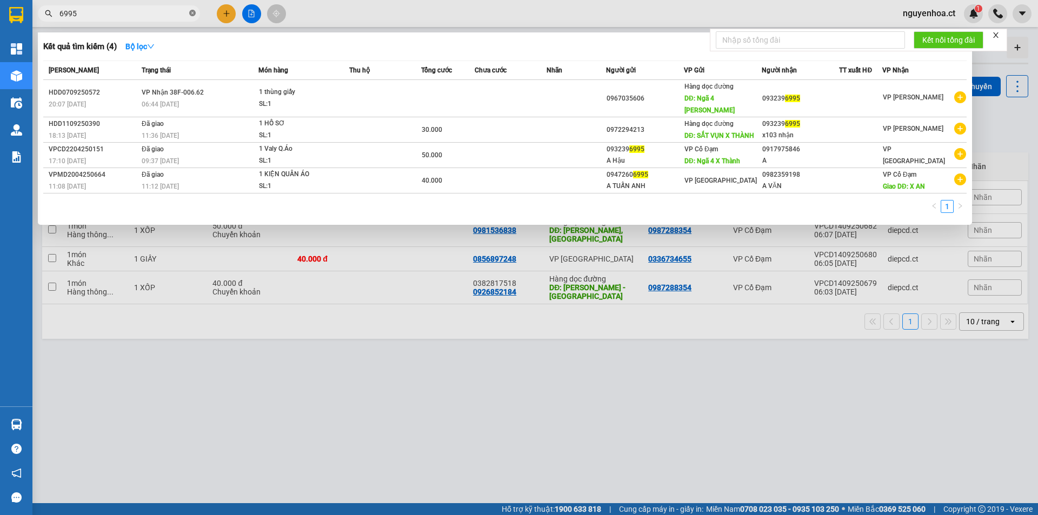
click at [191, 13] on icon "close-circle" at bounding box center [192, 13] width 6 height 6
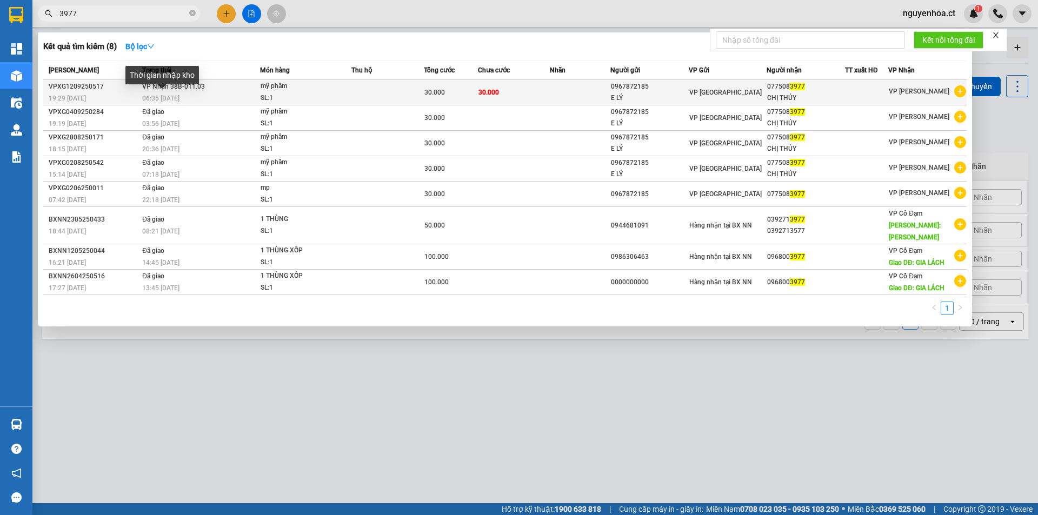
type input "3977"
click at [178, 95] on span "06:35 - 13/09" at bounding box center [160, 99] width 37 height 8
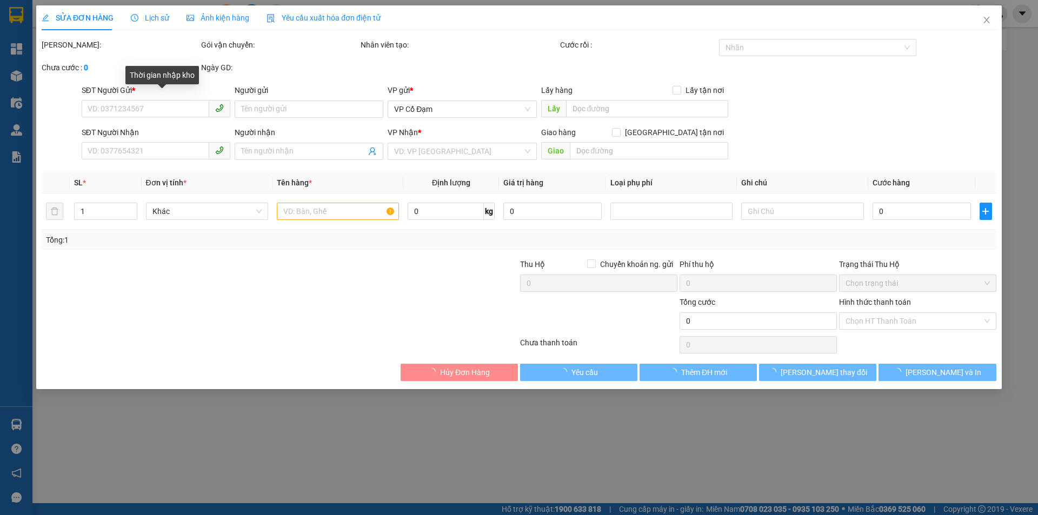
type input "0967872185"
type input "E LÝ"
type input "0775083977"
type input "CHỊ THỦY"
type input "30.000"
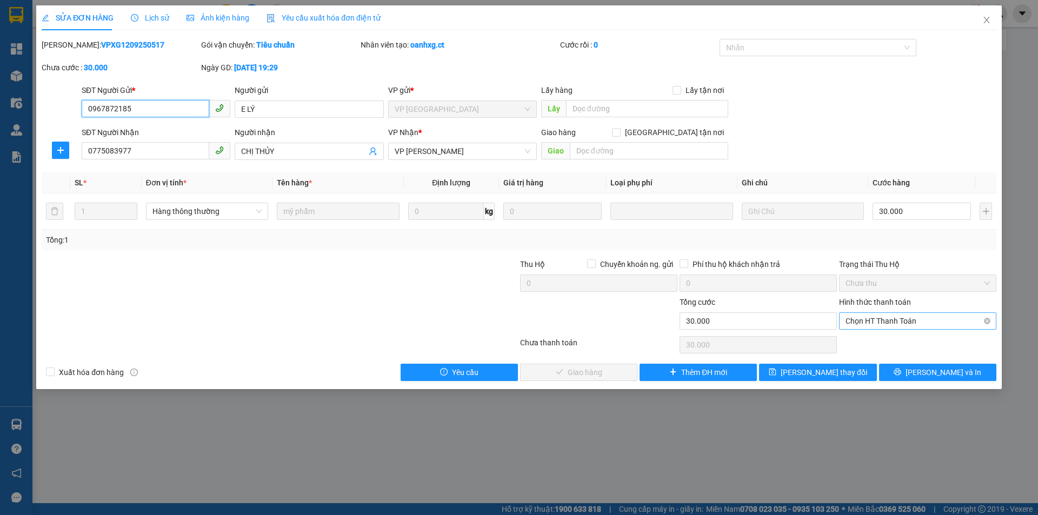
click at [876, 326] on span "Chọn HT Thanh Toán" at bounding box center [917, 321] width 144 height 16
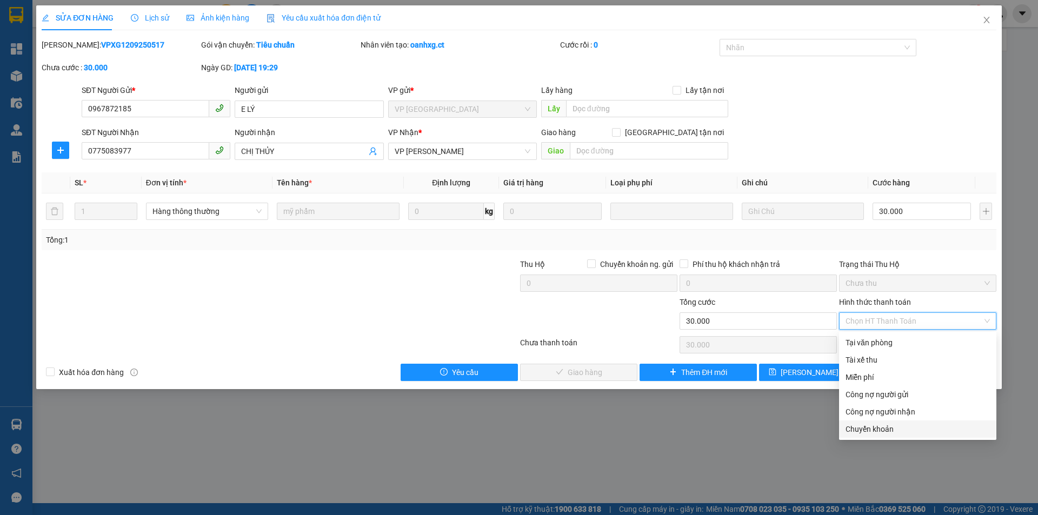
click at [882, 426] on div "Chuyển khoản" at bounding box center [917, 429] width 144 height 12
type input "0"
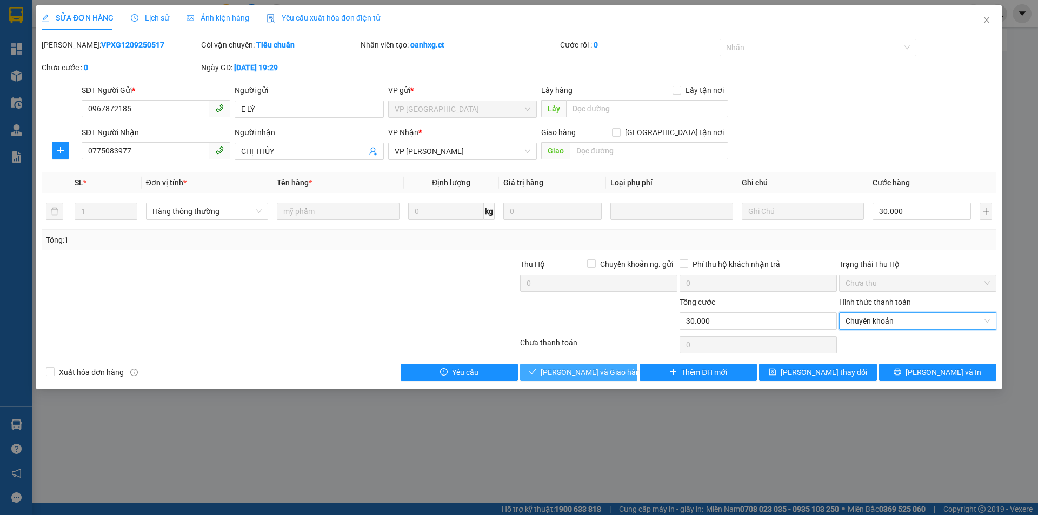
click at [599, 374] on span "Lưu và Giao hàng" at bounding box center [592, 372] width 104 height 12
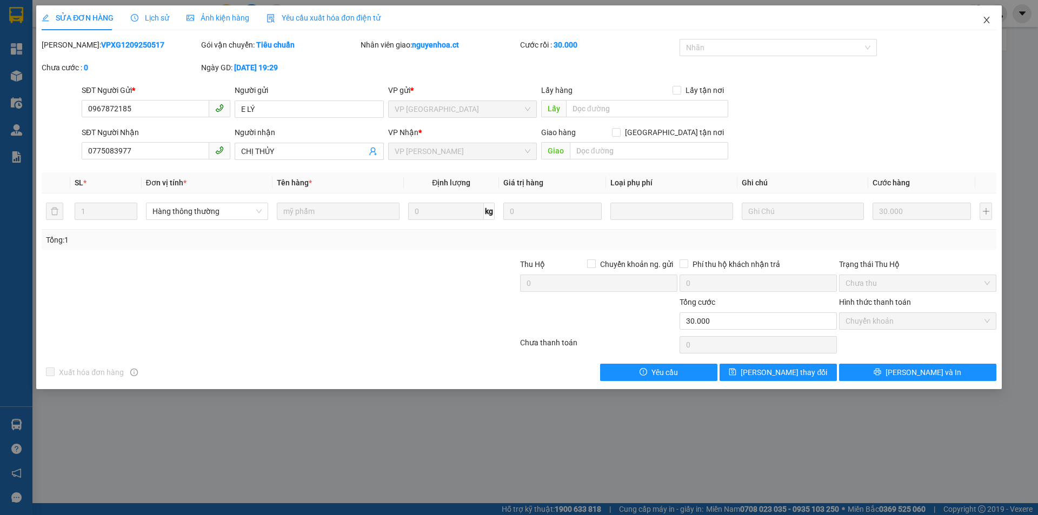
click at [986, 16] on span "Close" at bounding box center [986, 20] width 30 height 30
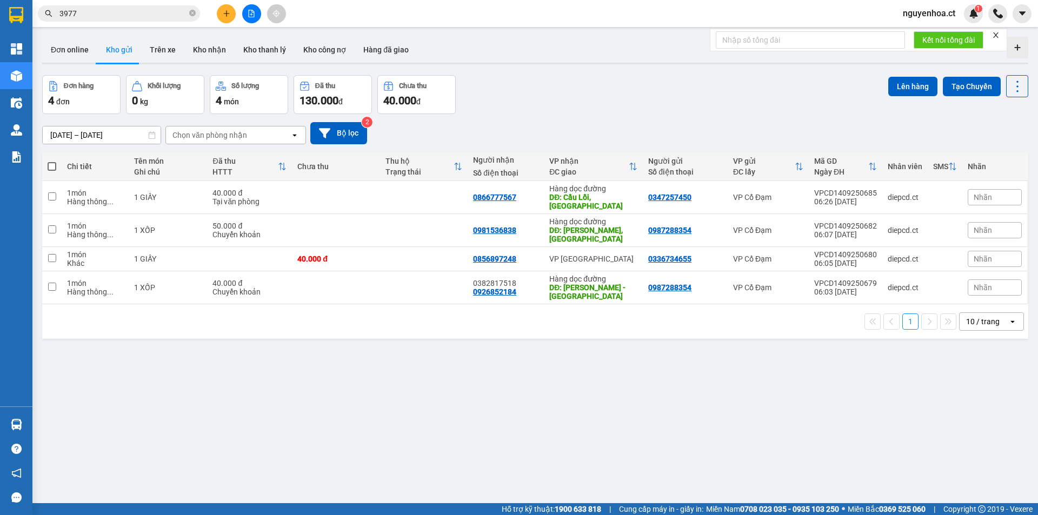
click at [159, 12] on input "3977" at bounding box center [123, 14] width 128 height 12
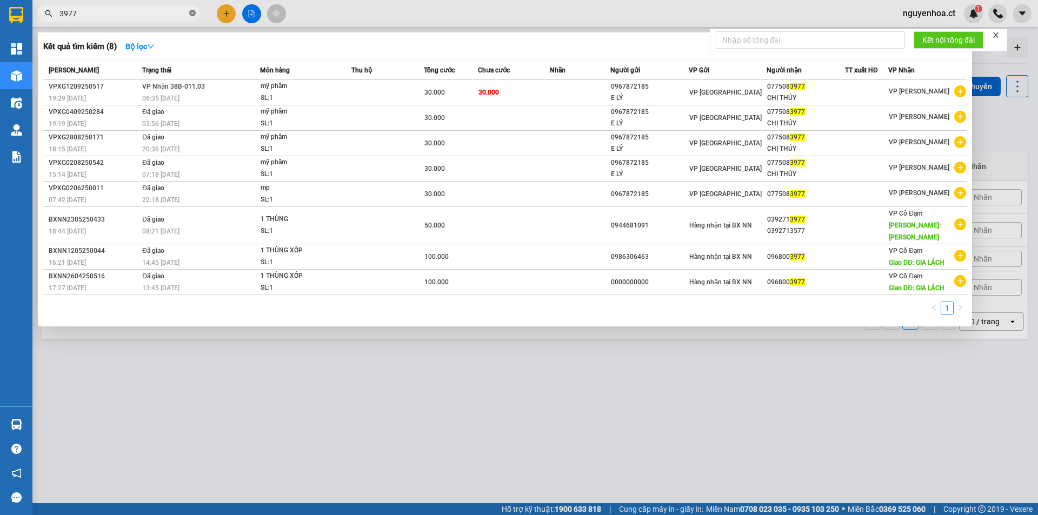
click at [190, 13] on icon "close-circle" at bounding box center [192, 13] width 6 height 6
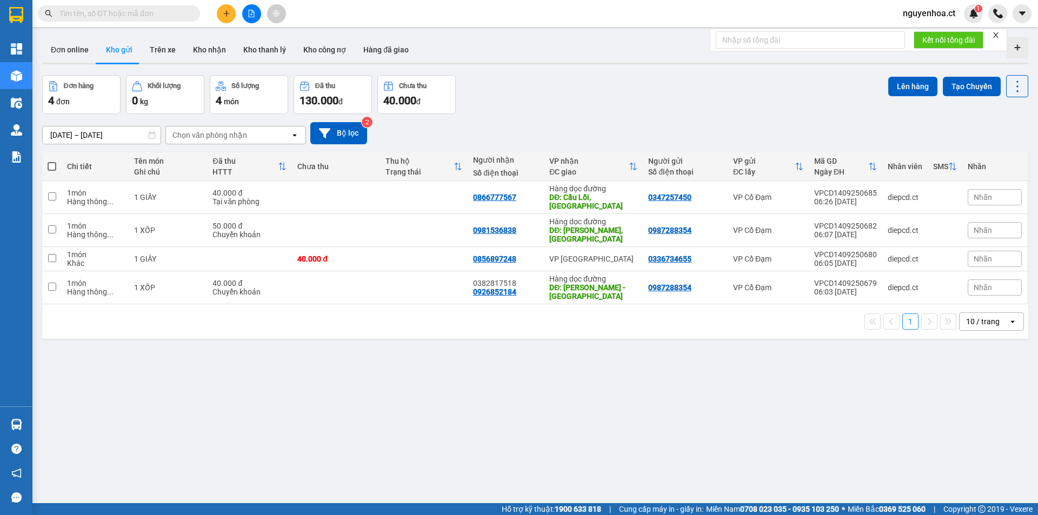
click at [177, 15] on input "text" at bounding box center [123, 14] width 128 height 12
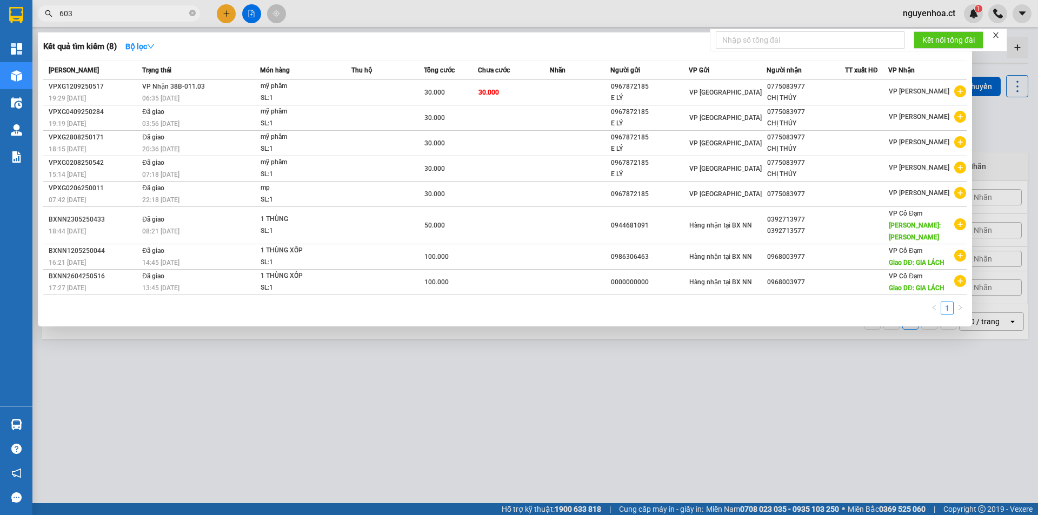
type input "6037"
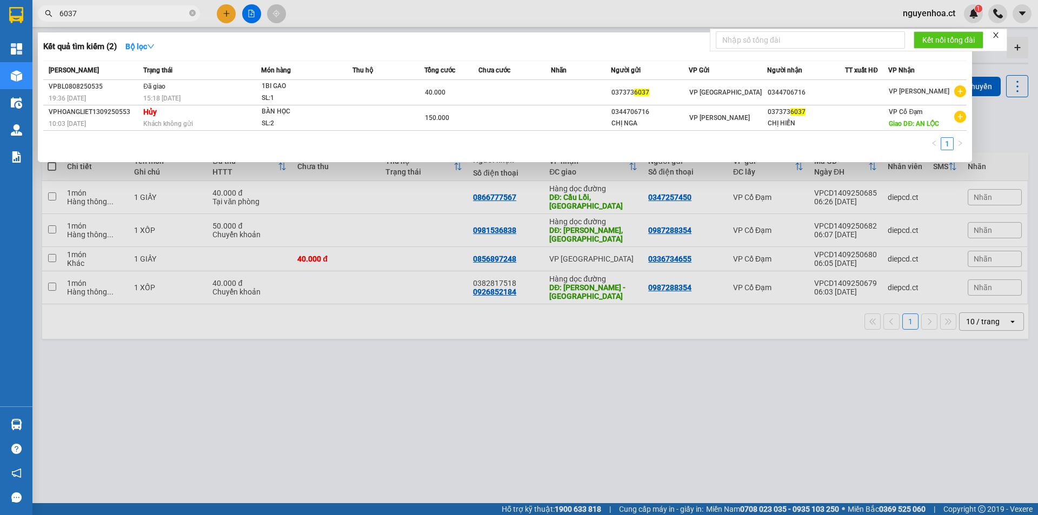
click at [193, 14] on icon "close-circle" at bounding box center [192, 13] width 6 height 6
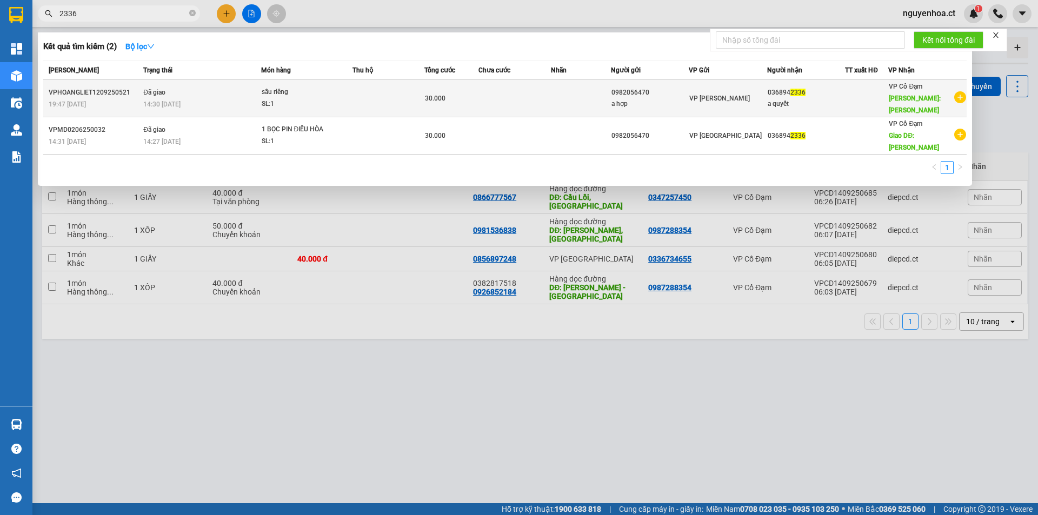
type input "2336"
click at [162, 91] on td "Đã giao 14:30 - 13/09" at bounding box center [201, 98] width 120 height 37
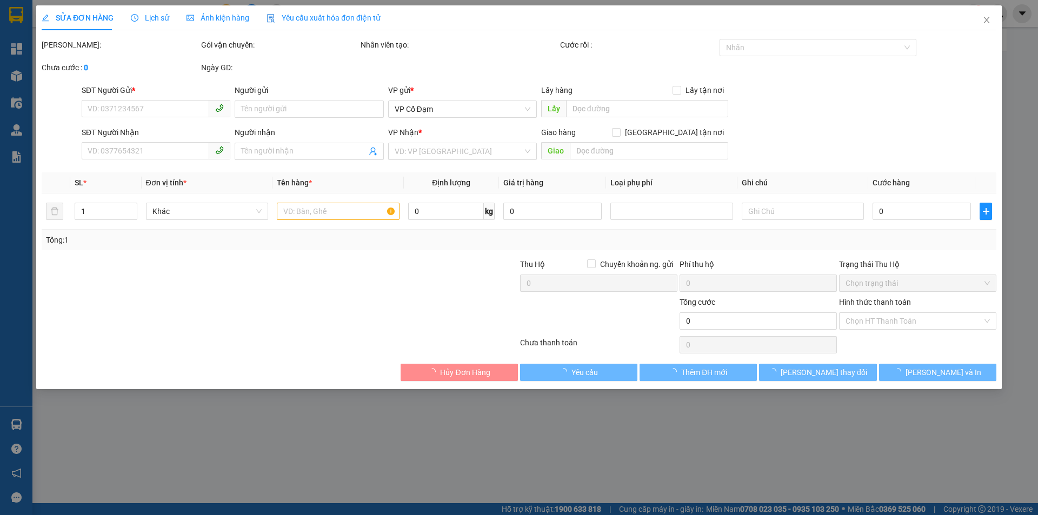
click at [158, 15] on span "Lịch sử" at bounding box center [150, 18] width 38 height 9
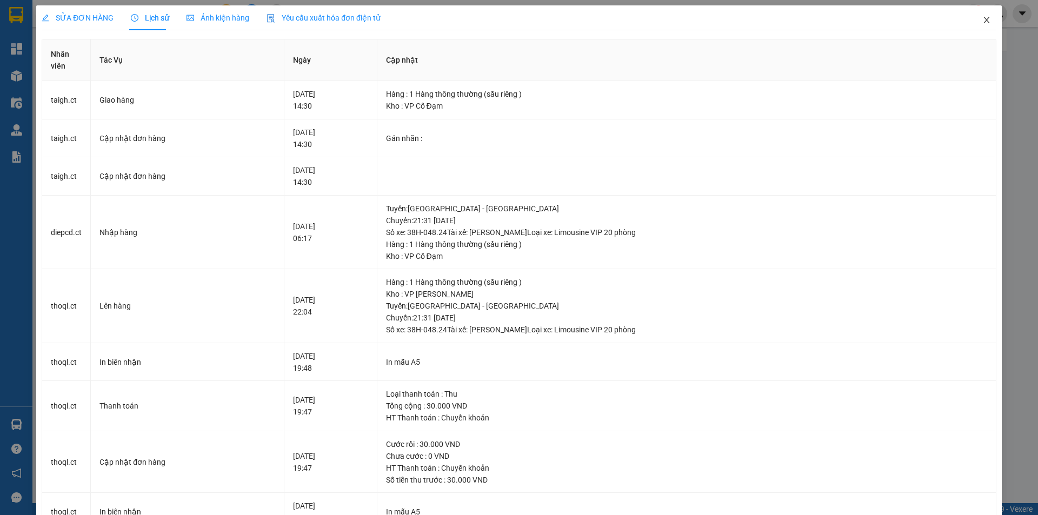
click at [983, 21] on icon "close" at bounding box center [986, 20] width 6 height 6
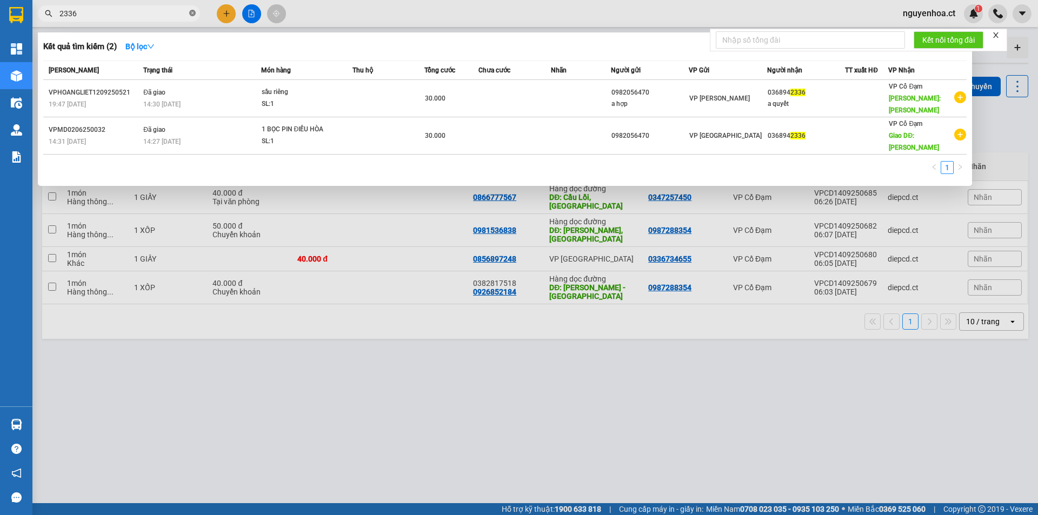
click at [191, 11] on icon "close-circle" at bounding box center [192, 13] width 6 height 6
type input "6781"
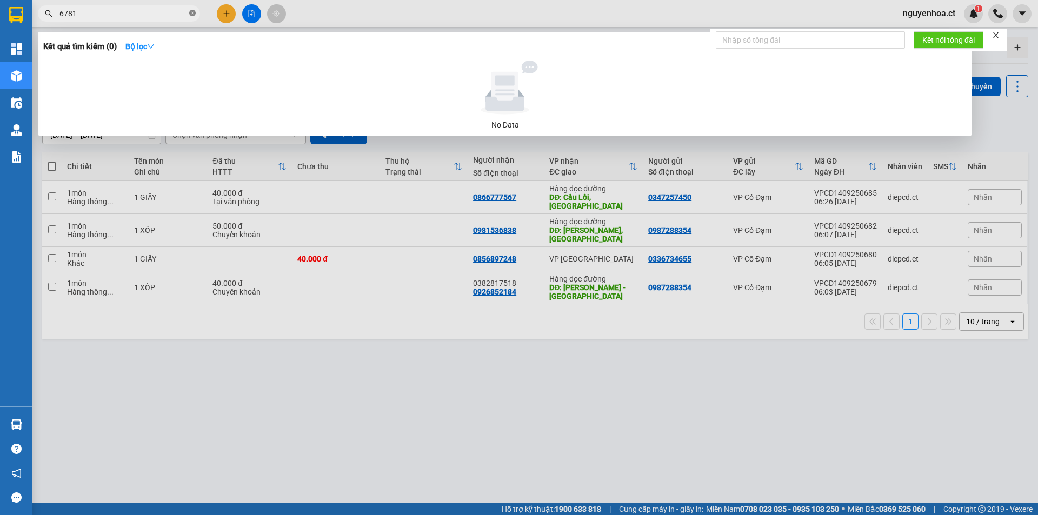
click at [190, 13] on icon "close-circle" at bounding box center [192, 13] width 6 height 6
type input "0918556781"
click at [193, 13] on icon "close-circle" at bounding box center [192, 13] width 6 height 6
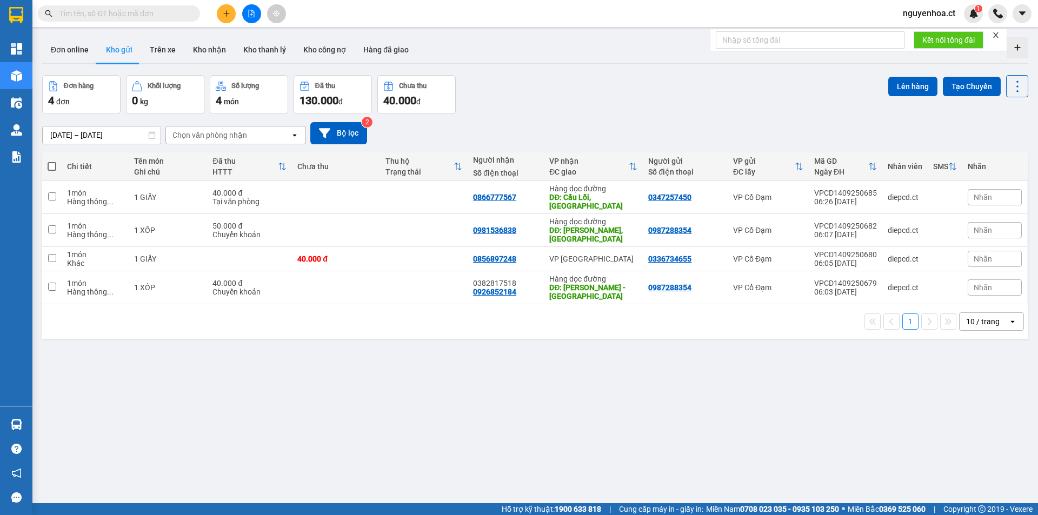
click at [175, 13] on input "text" at bounding box center [123, 14] width 128 height 12
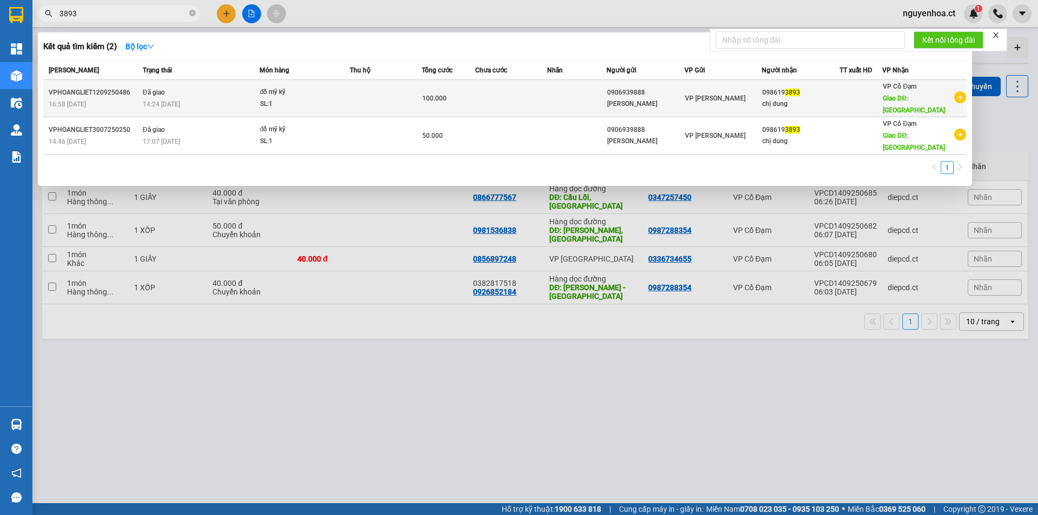
type input "3893"
click at [158, 89] on span "Đã giao" at bounding box center [154, 93] width 22 height 8
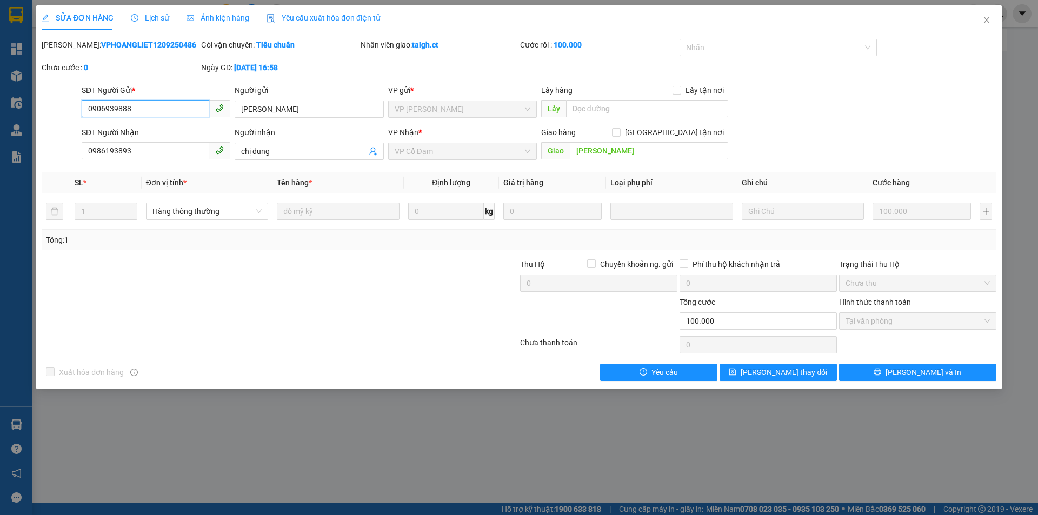
type input "0906939888"
type input "ngọc thắng"
type input "0986193893"
type input "chị dung"
type input "xuân giang"
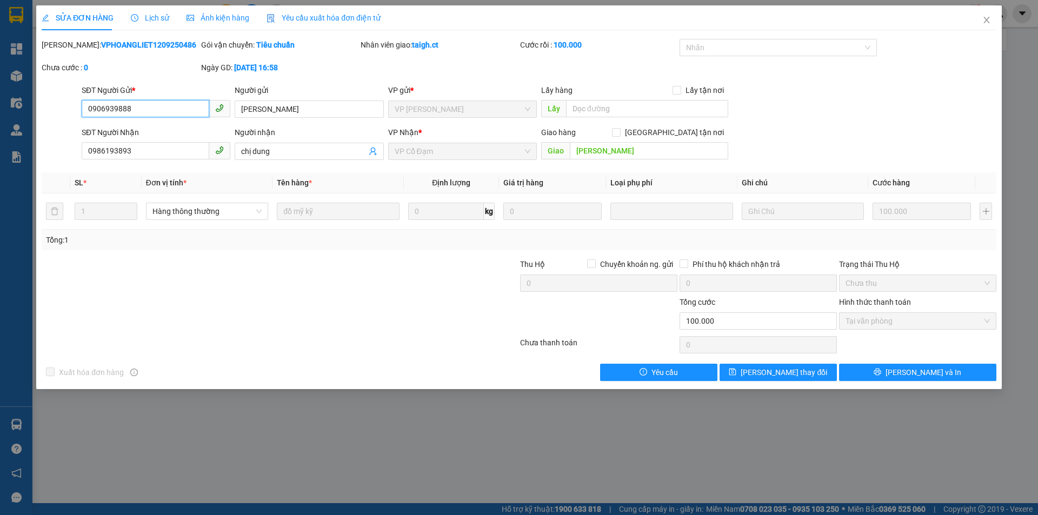
type input "100.000"
click at [159, 15] on span "Lịch sử" at bounding box center [150, 18] width 38 height 9
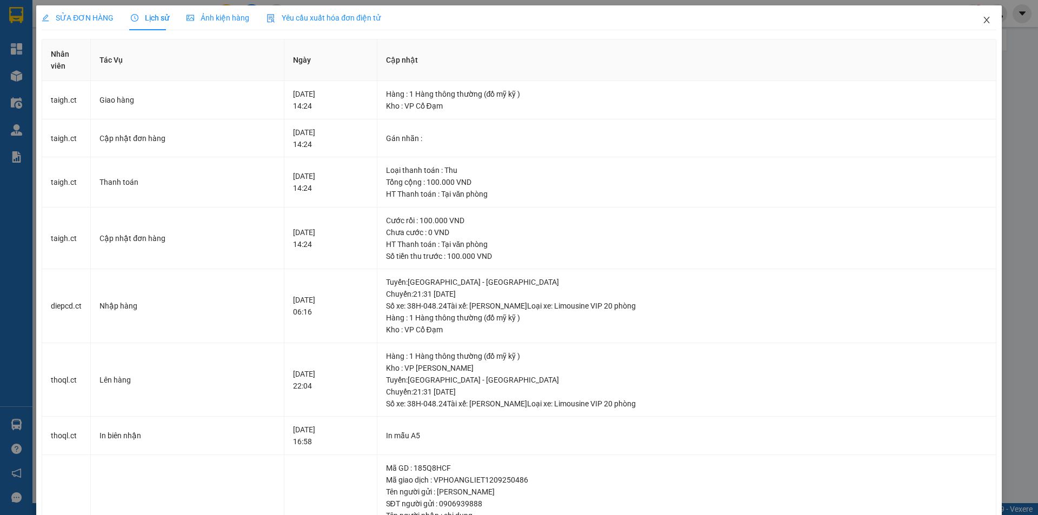
click at [982, 19] on icon "close" at bounding box center [986, 20] width 9 height 9
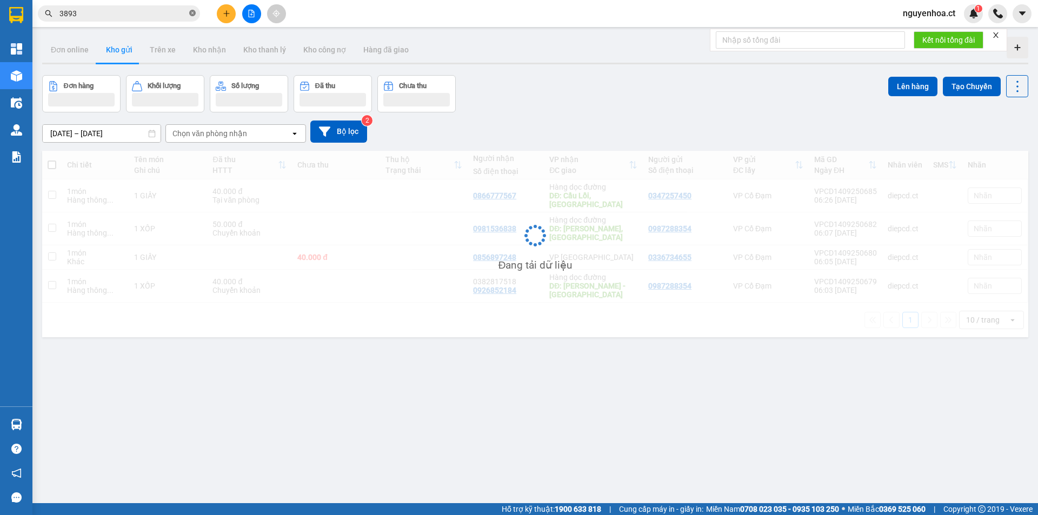
click at [192, 13] on icon "close-circle" at bounding box center [192, 13] width 6 height 6
paste input "0974126668"
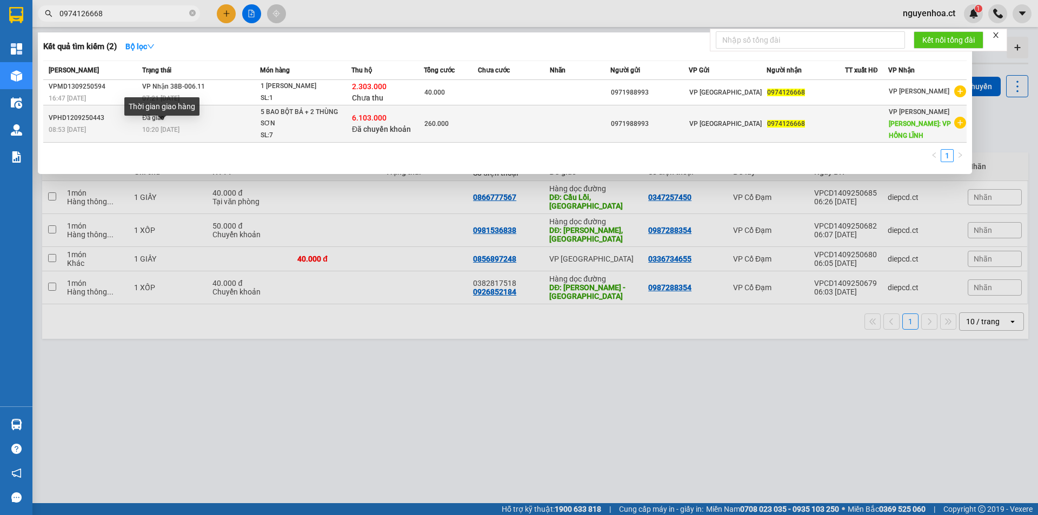
type input "0974126668"
click at [171, 129] on span "10:20 - 13/09" at bounding box center [160, 130] width 37 height 8
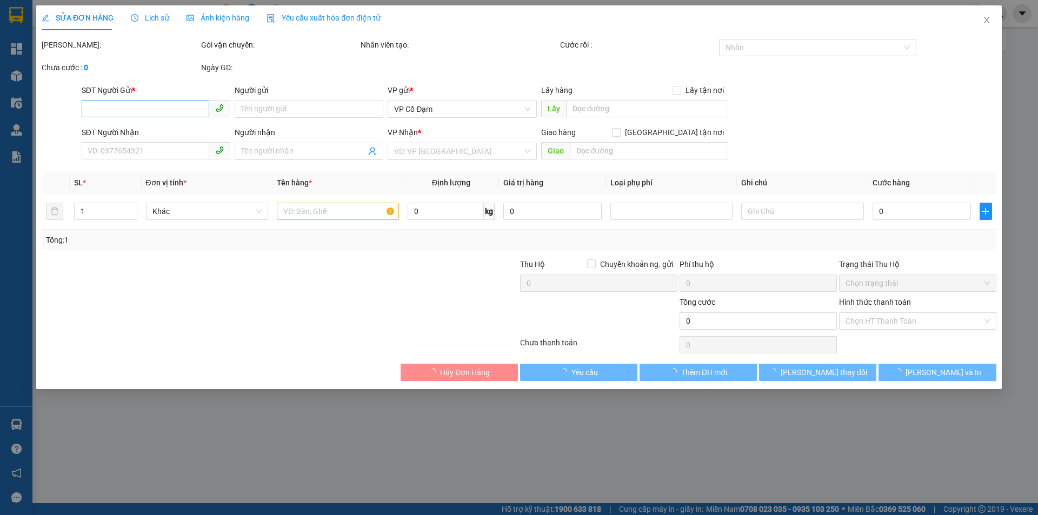
type input "0971988993"
type input "0974126668"
type input "VP HỒNG LĨNH"
checkbox input "true"
type input "6.103.000"
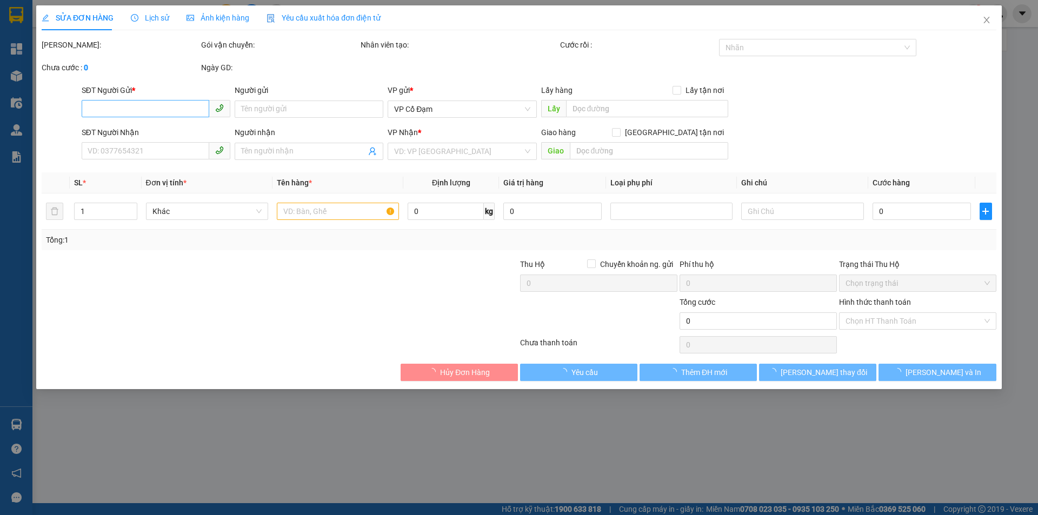
type input "260.000"
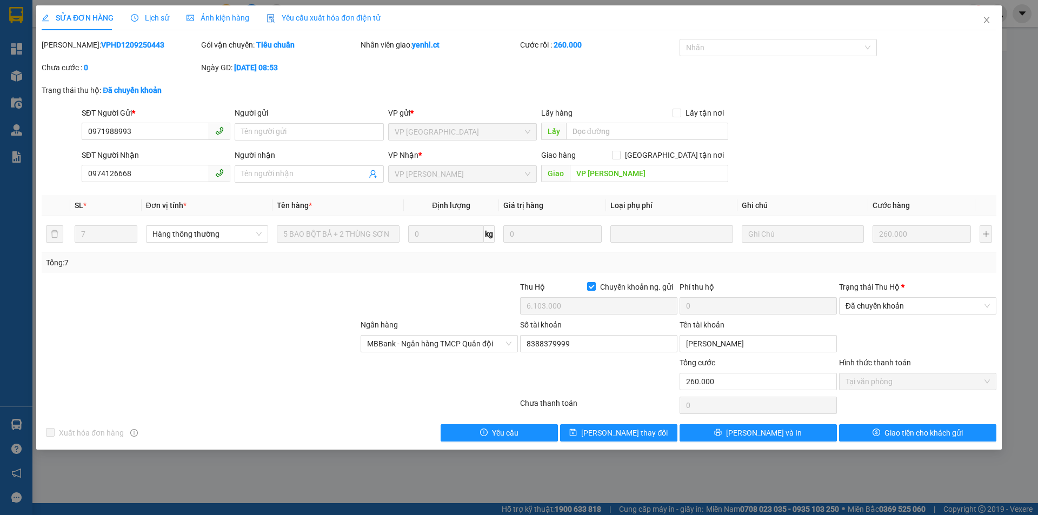
click at [153, 14] on span "Lịch sử" at bounding box center [150, 18] width 38 height 9
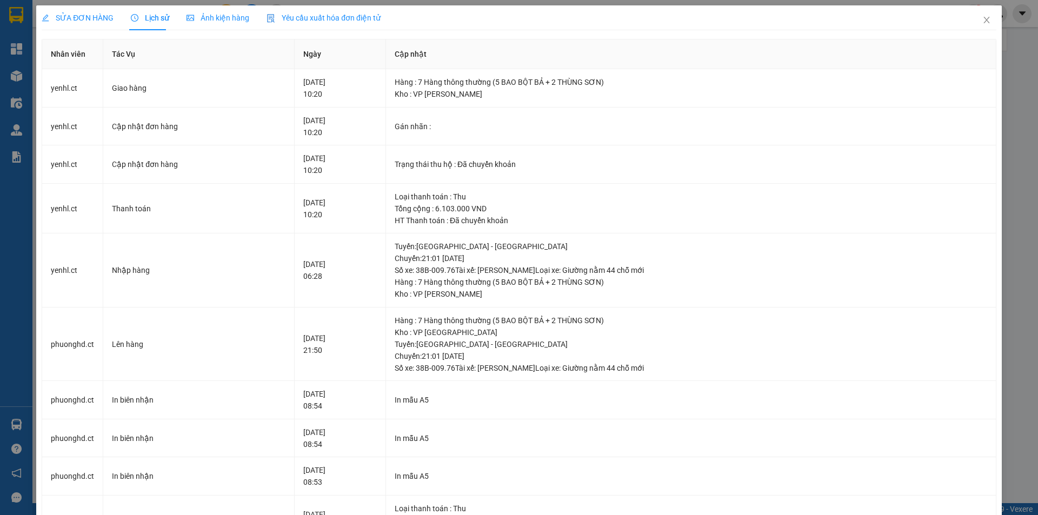
click at [75, 17] on span "SỬA ĐƠN HÀNG" at bounding box center [78, 18] width 72 height 9
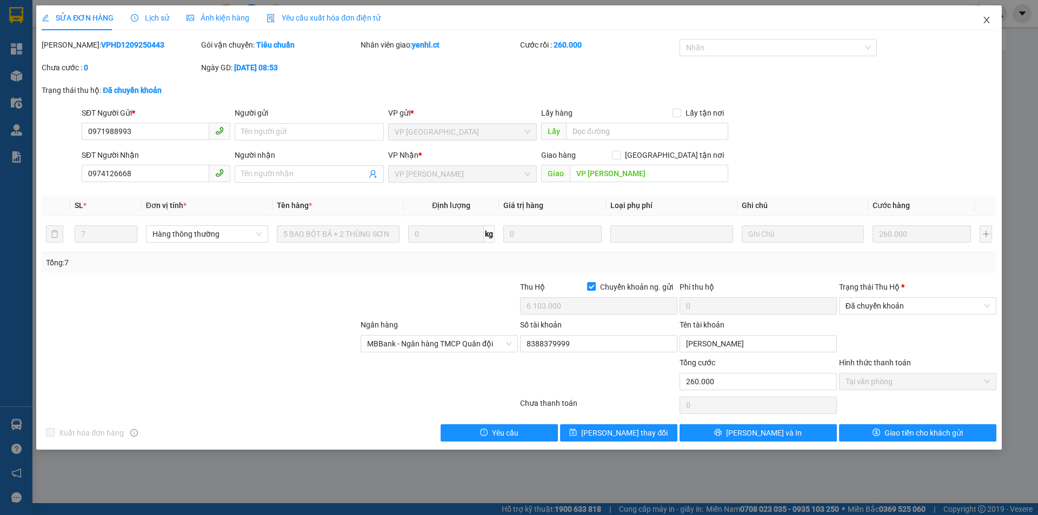
click at [988, 16] on span "Close" at bounding box center [986, 20] width 30 height 30
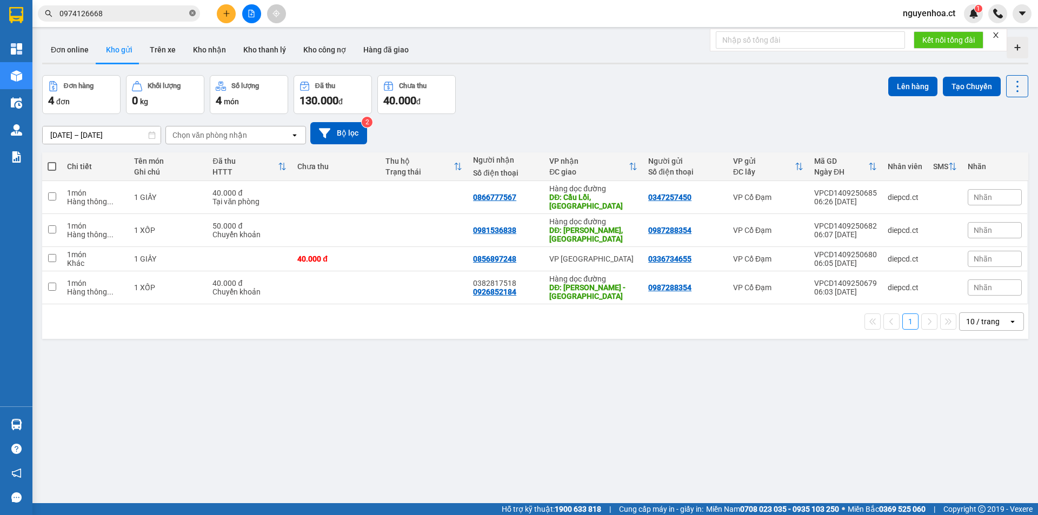
click at [192, 12] on icon "close-circle" at bounding box center [192, 13] width 6 height 6
click at [125, 19] on input "text" at bounding box center [123, 14] width 128 height 12
paste input "0387537641"
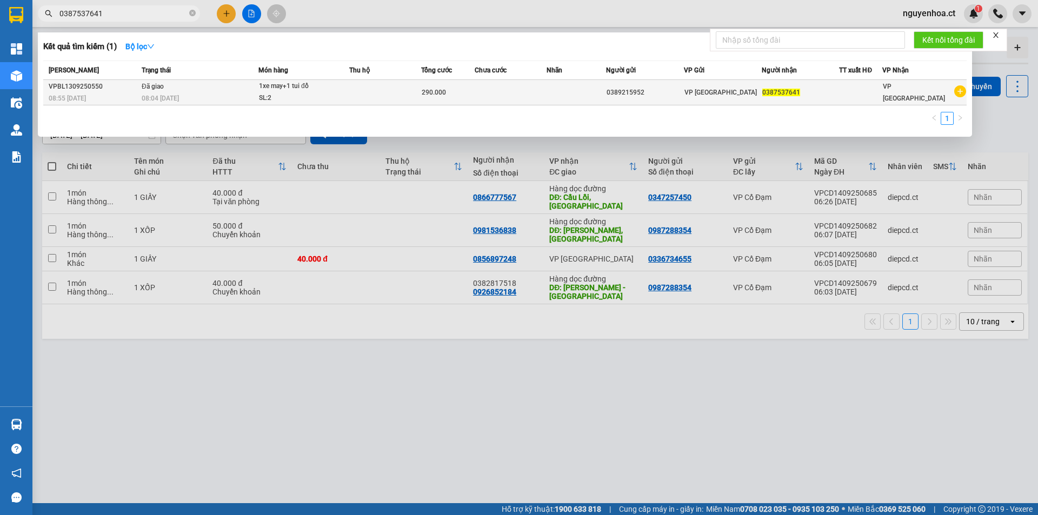
type input "0387537641"
click at [168, 95] on span "08:04 - 14/09" at bounding box center [160, 99] width 37 height 8
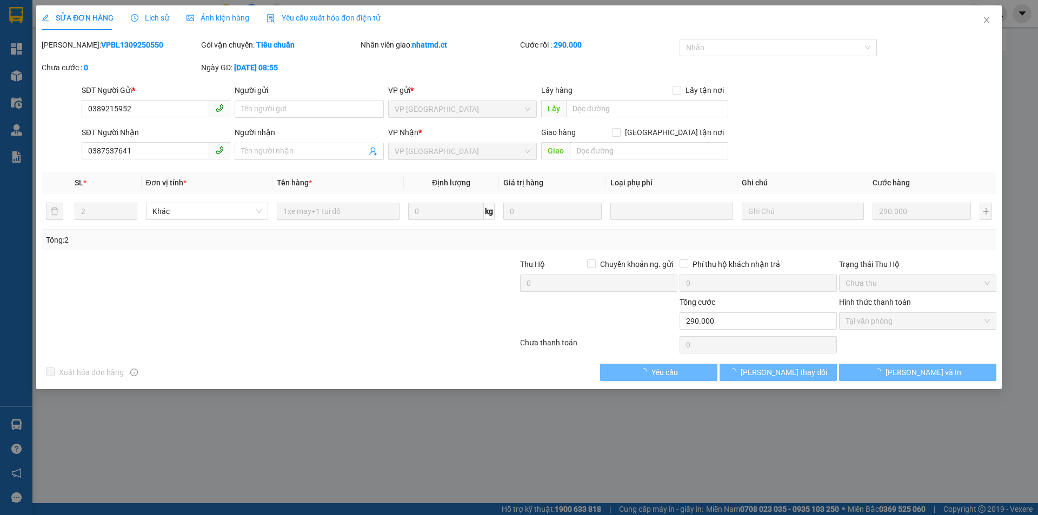
type input "0389215952"
type input "0387537641"
type input "290.000"
click at [152, 14] on span "Lịch sử" at bounding box center [150, 18] width 38 height 9
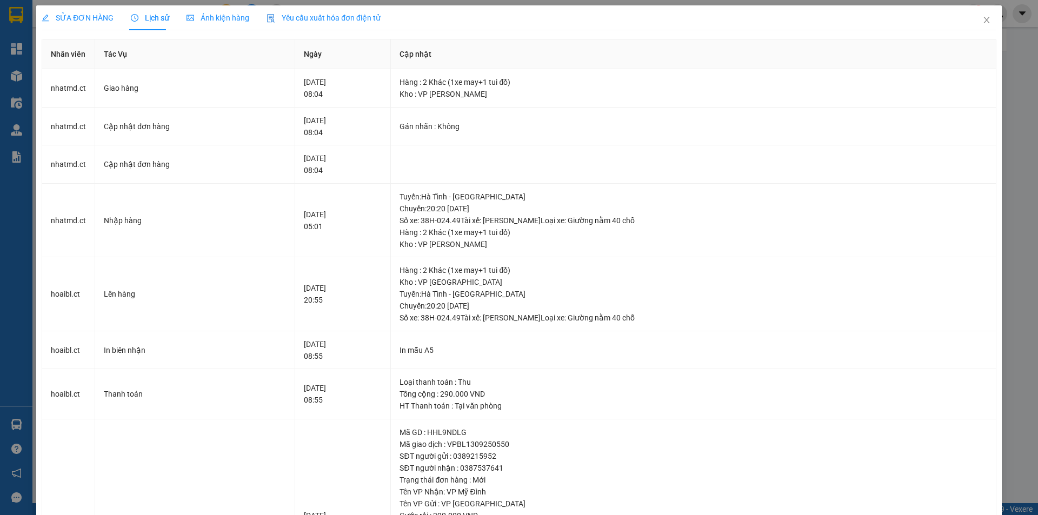
click at [70, 27] on div "SỬA ĐƠN HÀNG" at bounding box center [78, 17] width 72 height 25
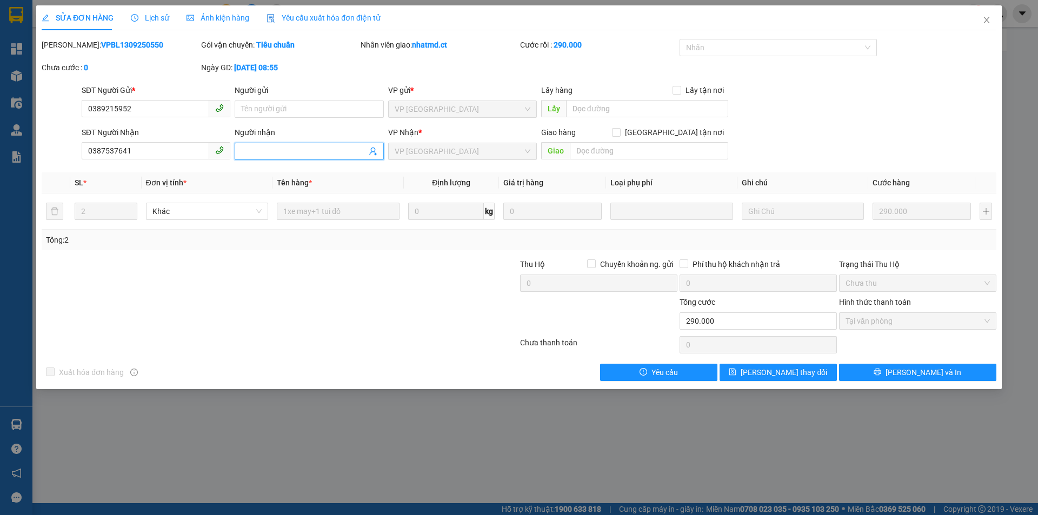
click at [280, 149] on input "Người nhận" at bounding box center [303, 151] width 125 height 12
type input "CƯỚC 280K"
click at [791, 372] on span "Lưu thay đổi" at bounding box center [783, 372] width 86 height 12
